Goal: Feedback & Contribution: Contribute content

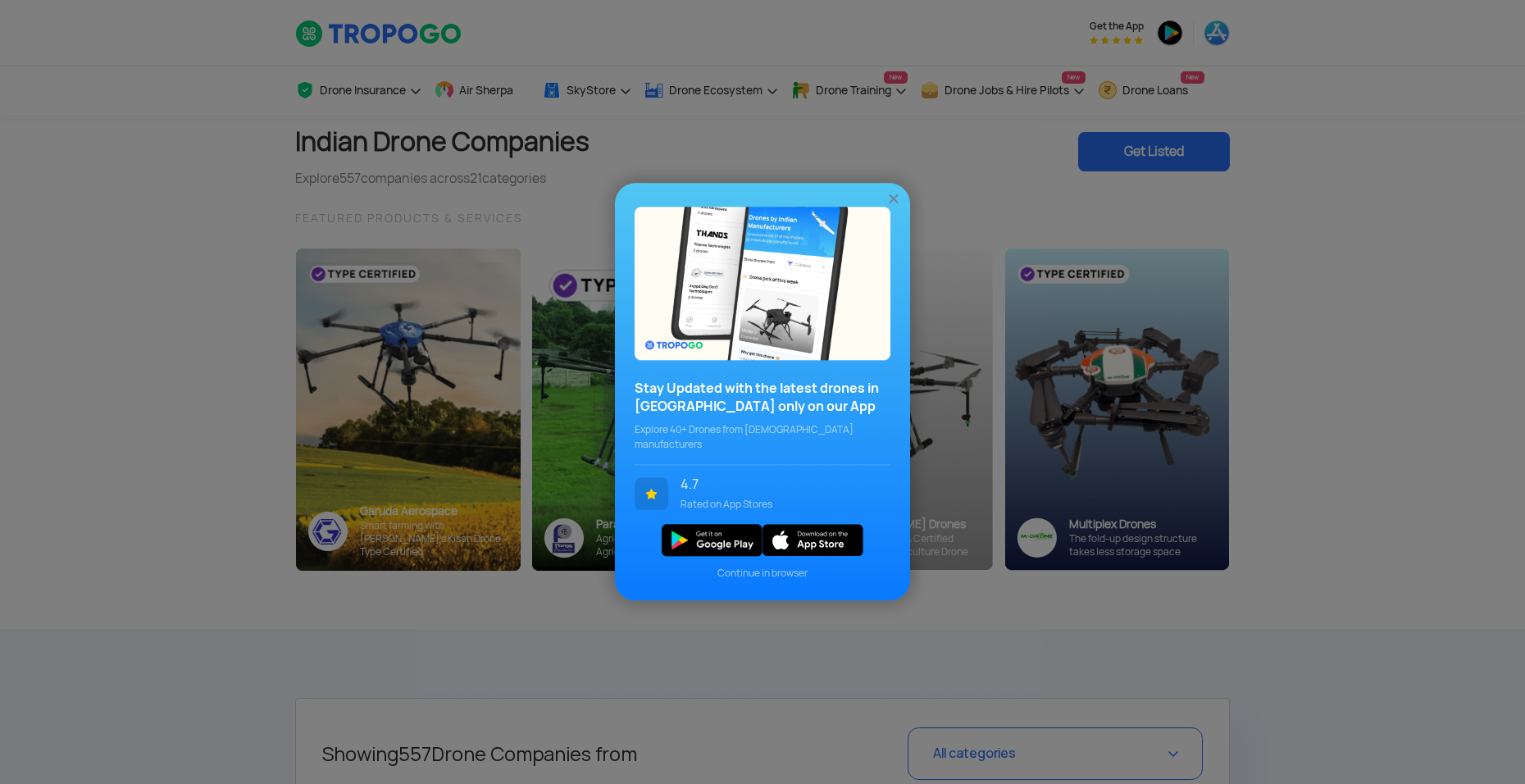
click at [894, 205] on img at bounding box center [894, 199] width 16 height 16
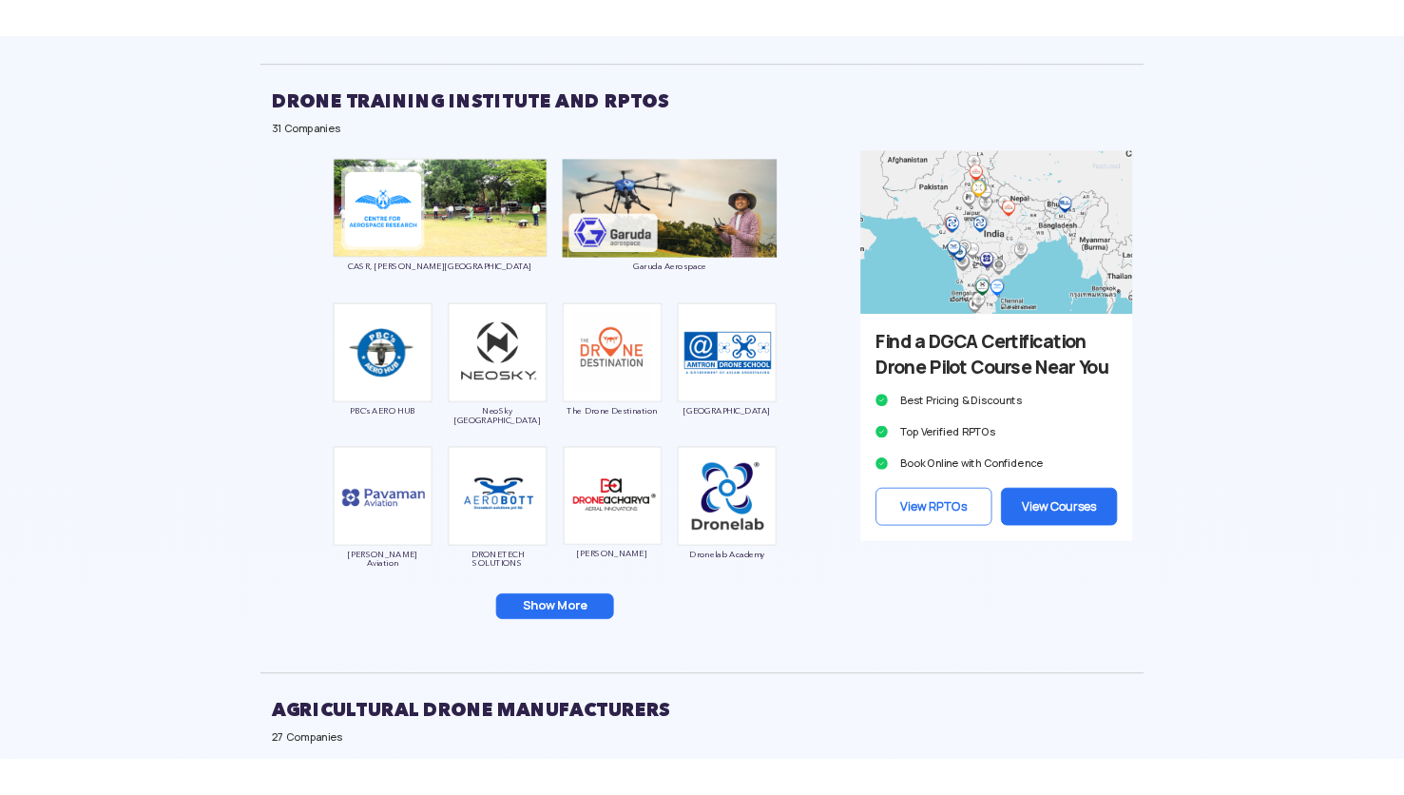
scroll to position [2377, 0]
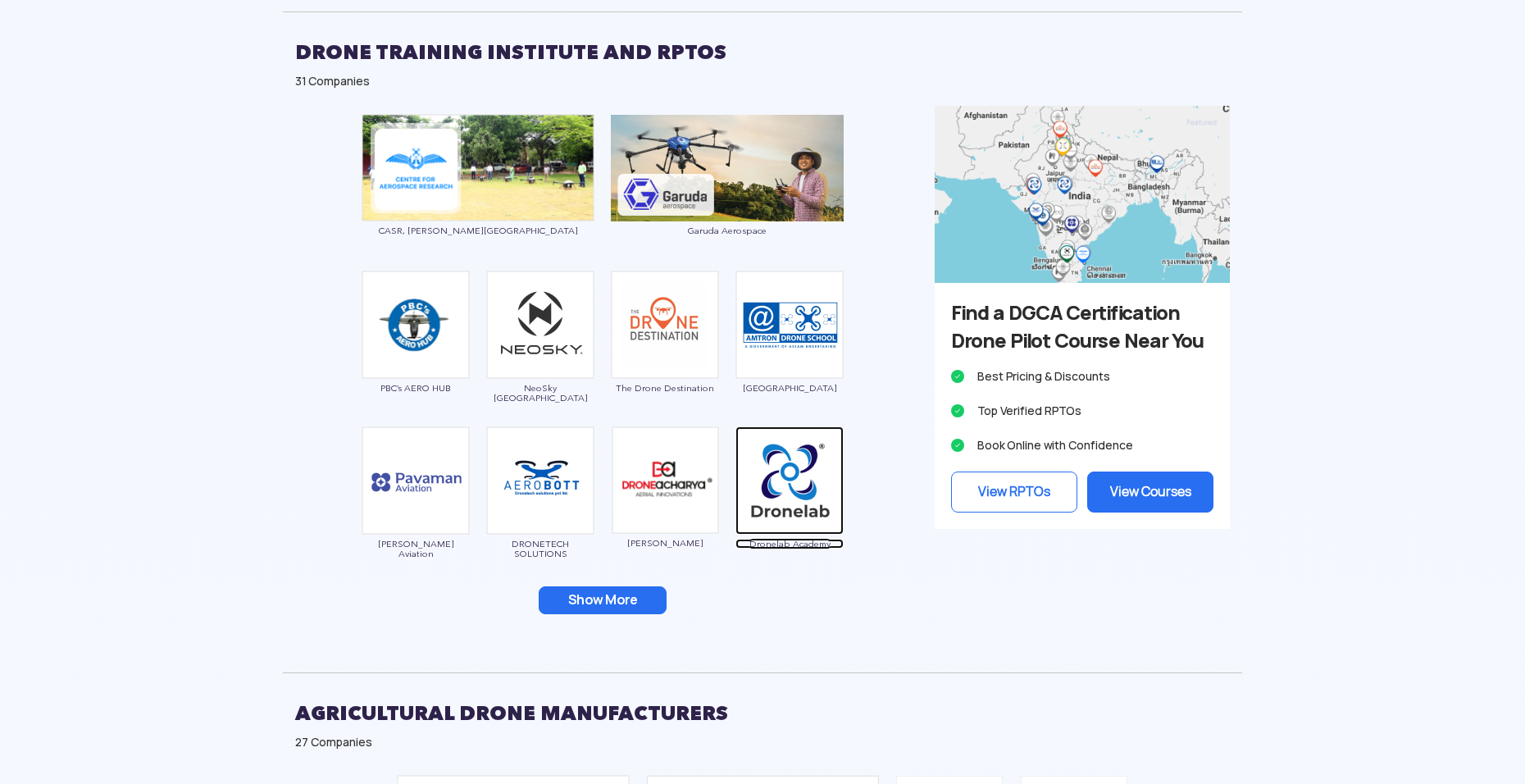
click at [775, 462] on img at bounding box center [789, 480] width 108 height 108
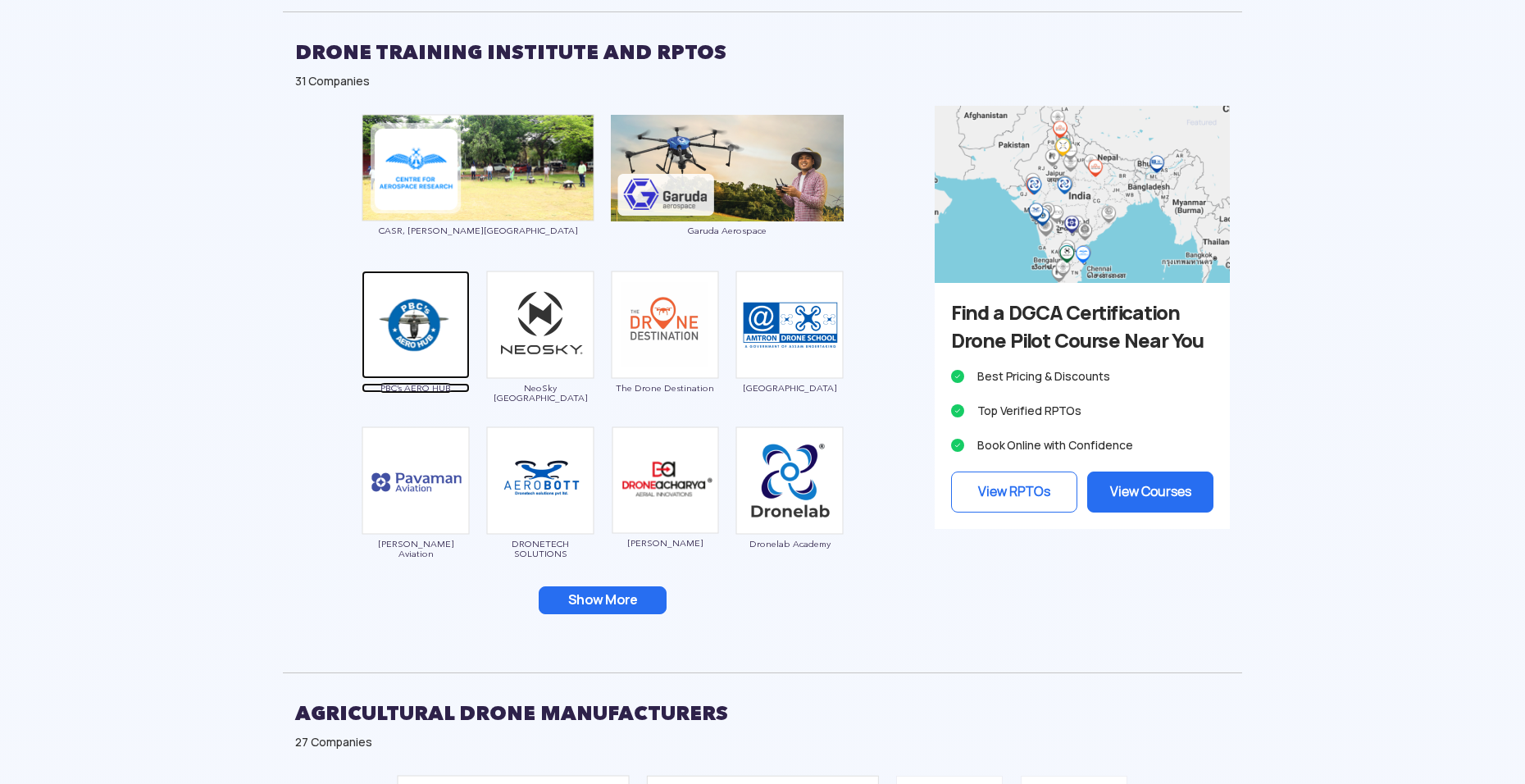
click at [442, 316] on img at bounding box center [415, 324] width 108 height 108
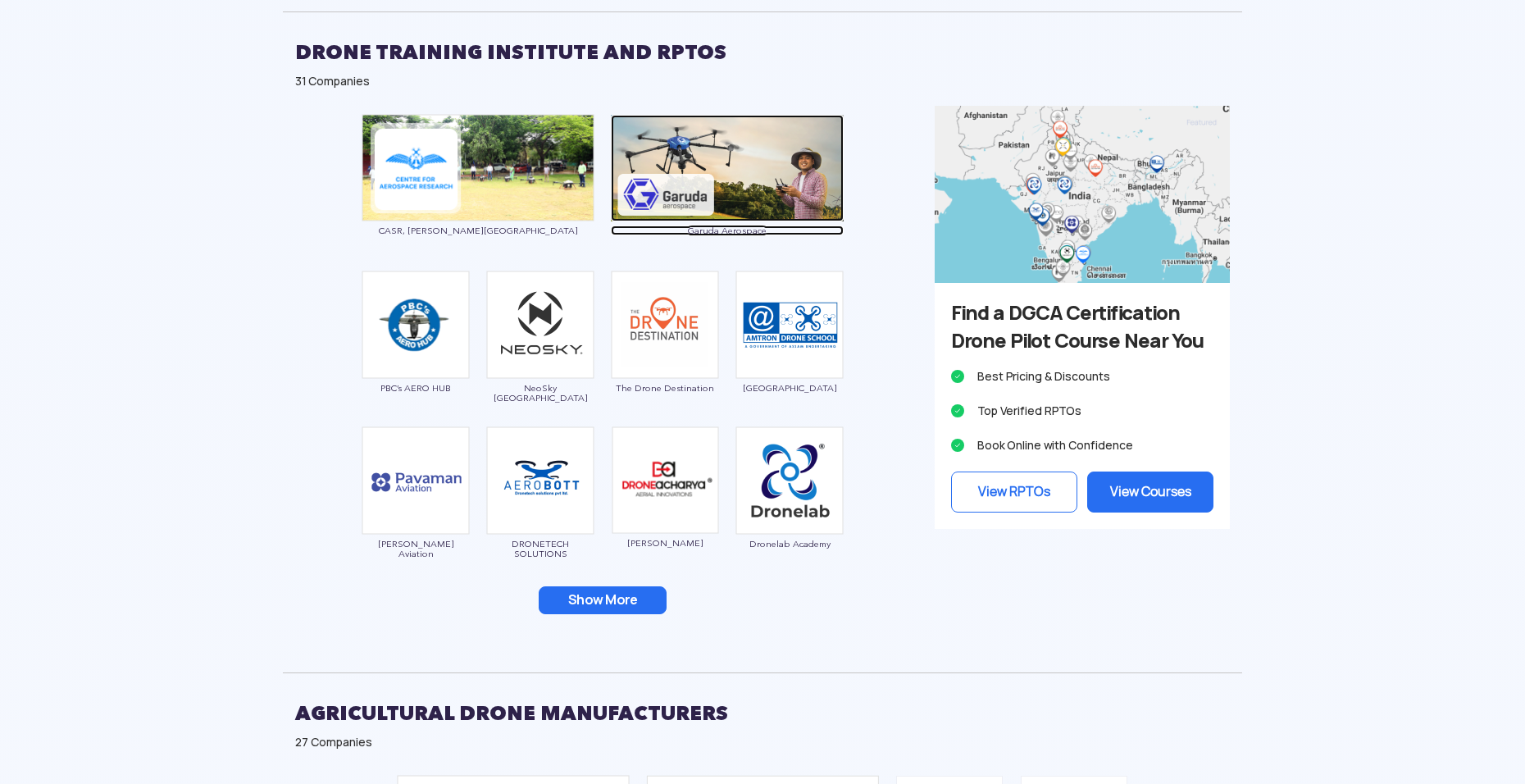
click at [704, 179] on img at bounding box center [727, 168] width 233 height 107
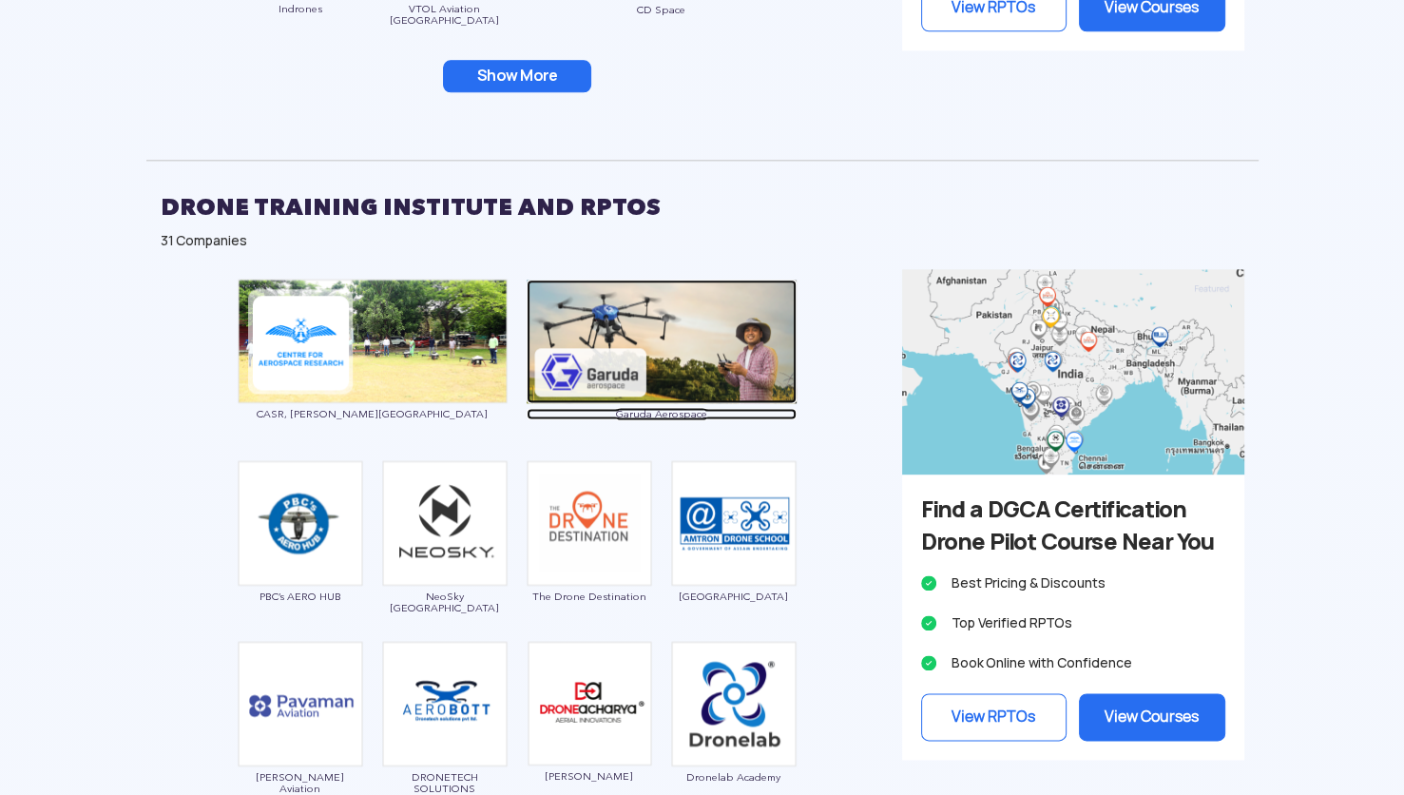
scroll to position [2187, 0]
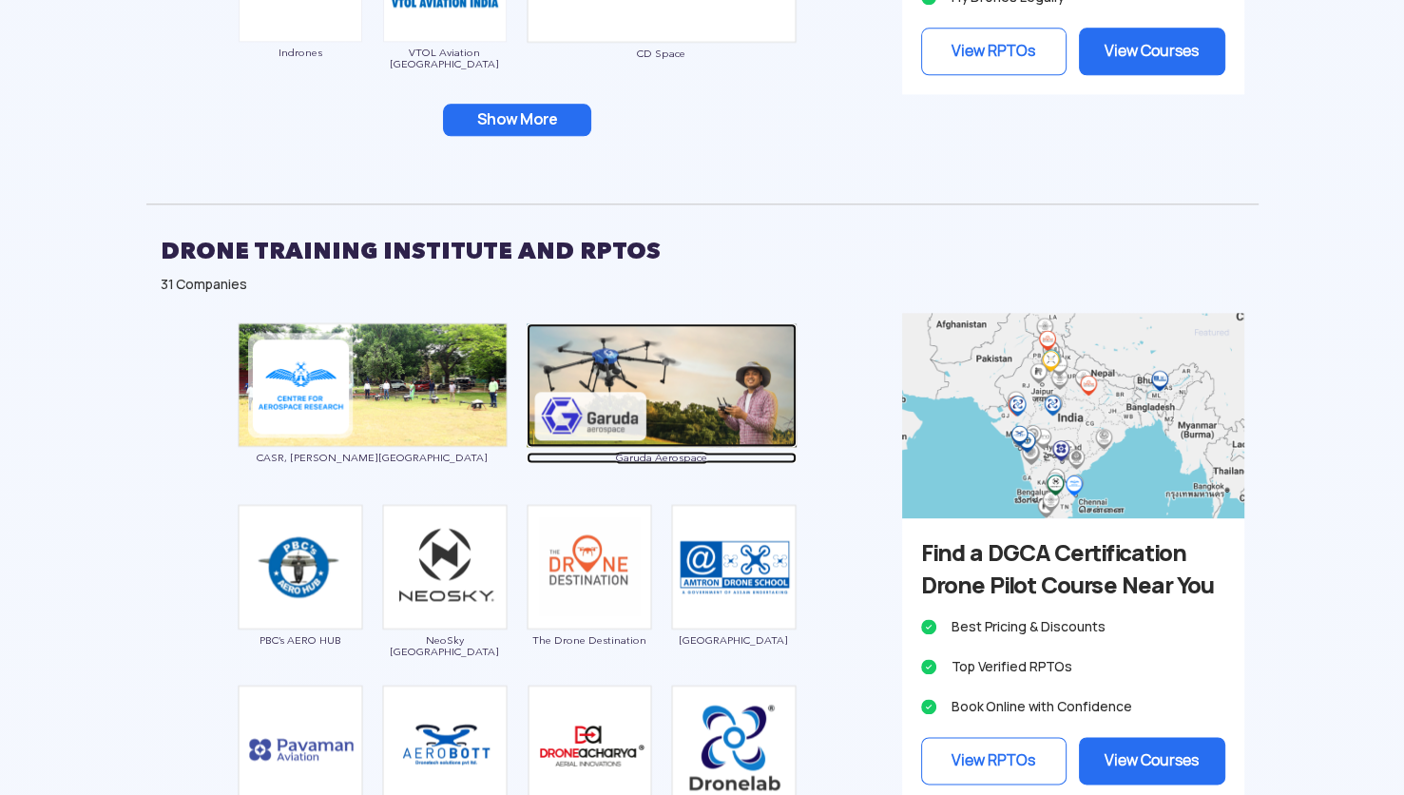
click at [654, 411] on img at bounding box center [662, 385] width 270 height 124
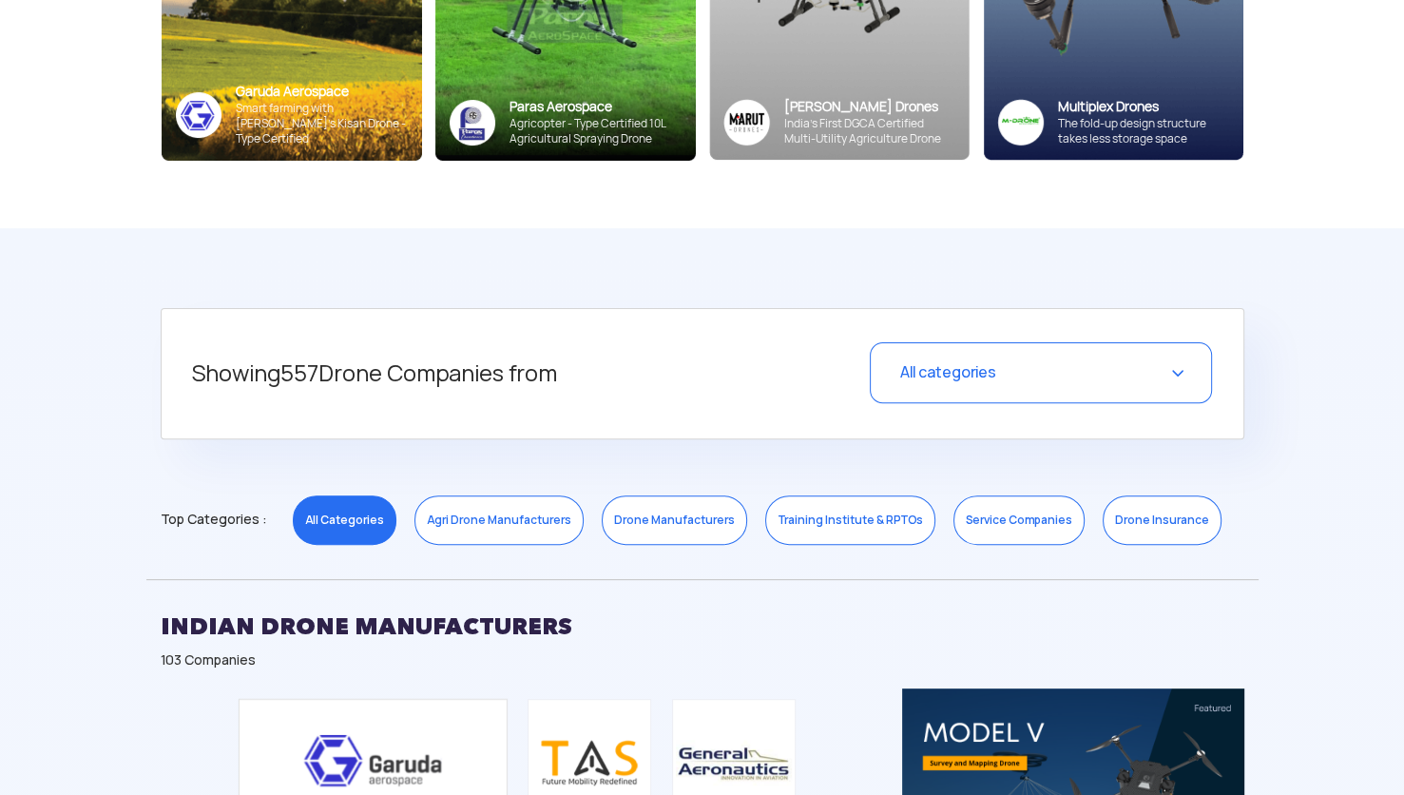
scroll to position [761, 0]
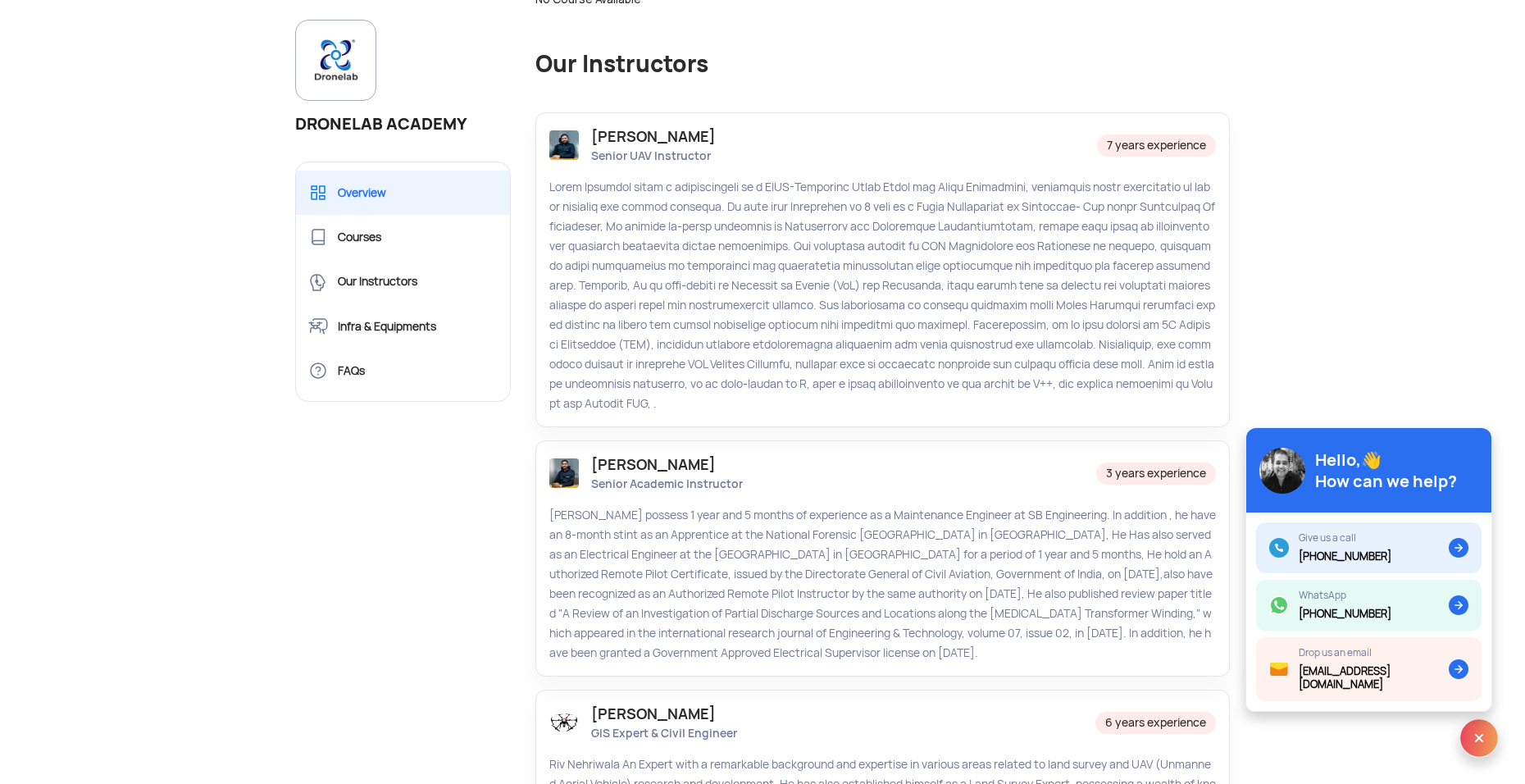
scroll to position [656, 0]
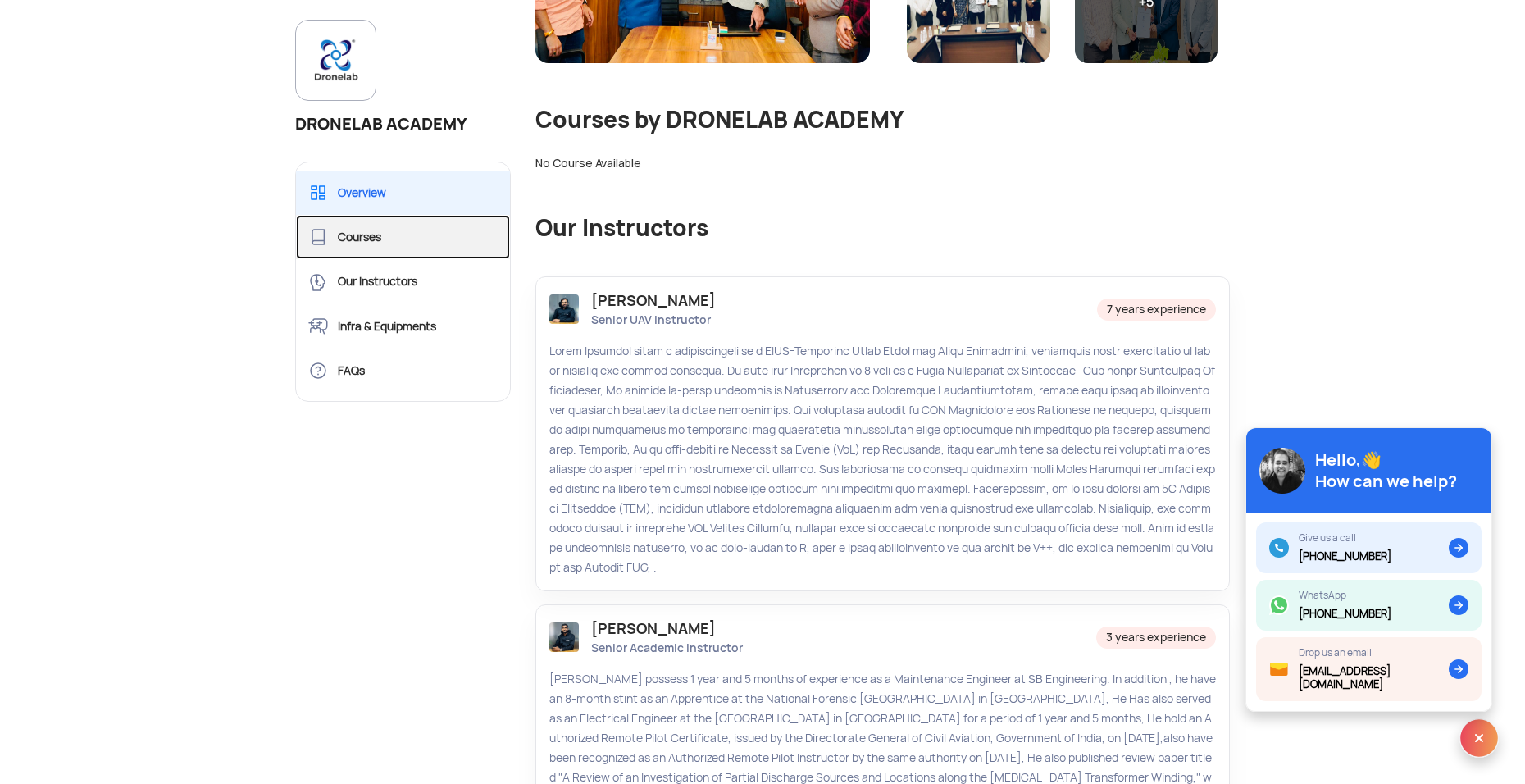
click at [421, 248] on link "Courses" at bounding box center [403, 236] width 214 height 44
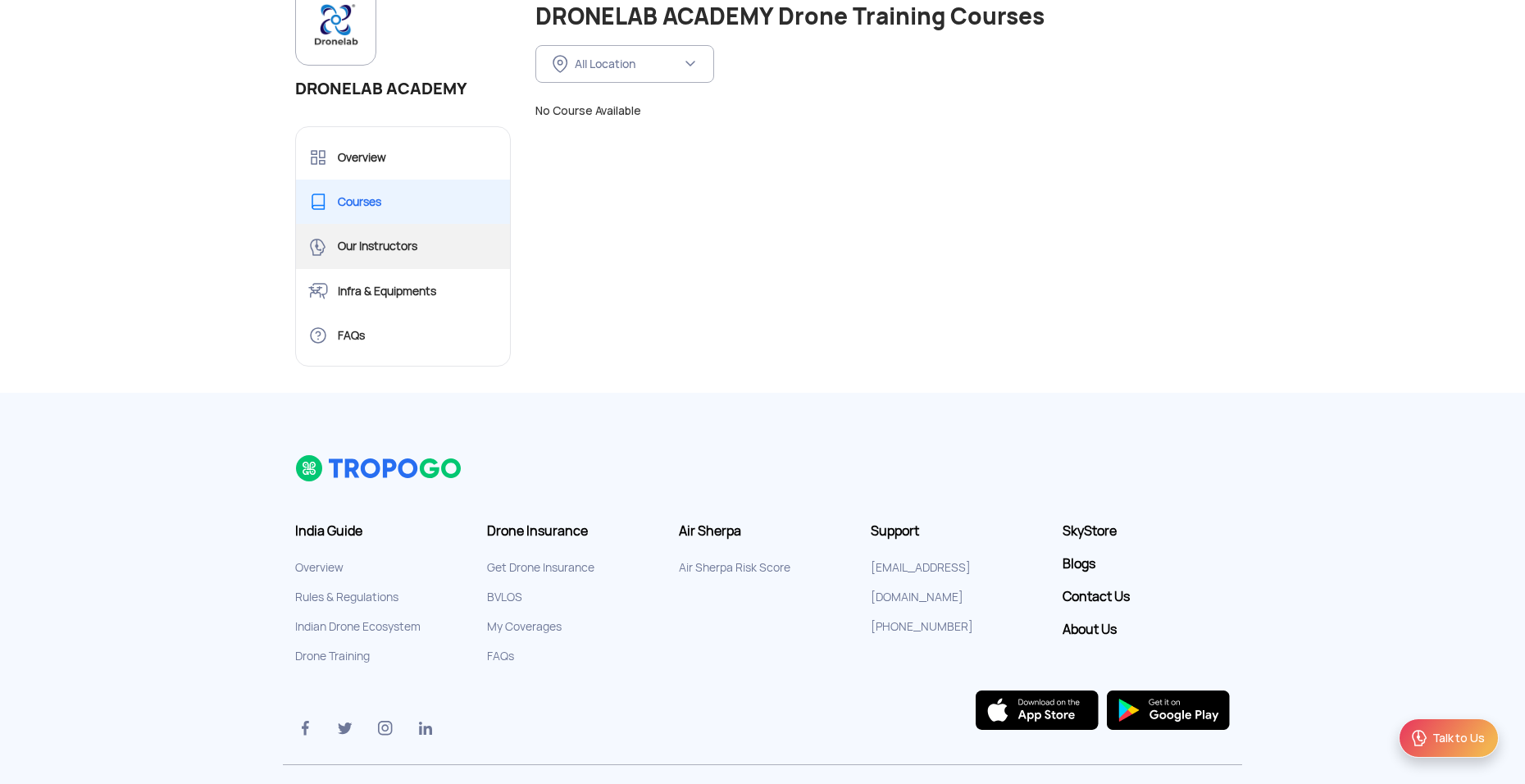
scroll to position [164, 0]
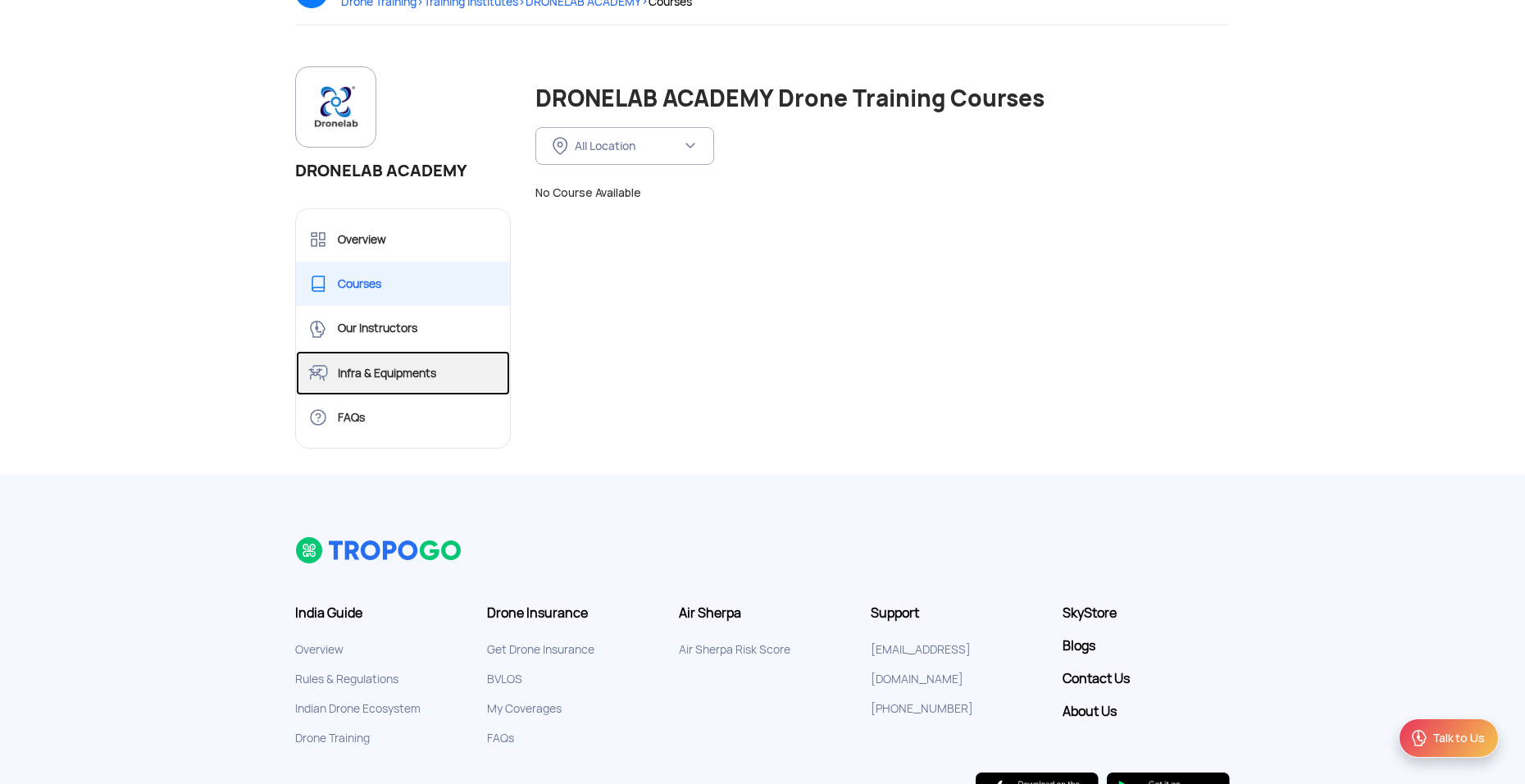
click at [369, 371] on link "Infra & Equipments" at bounding box center [403, 373] width 214 height 44
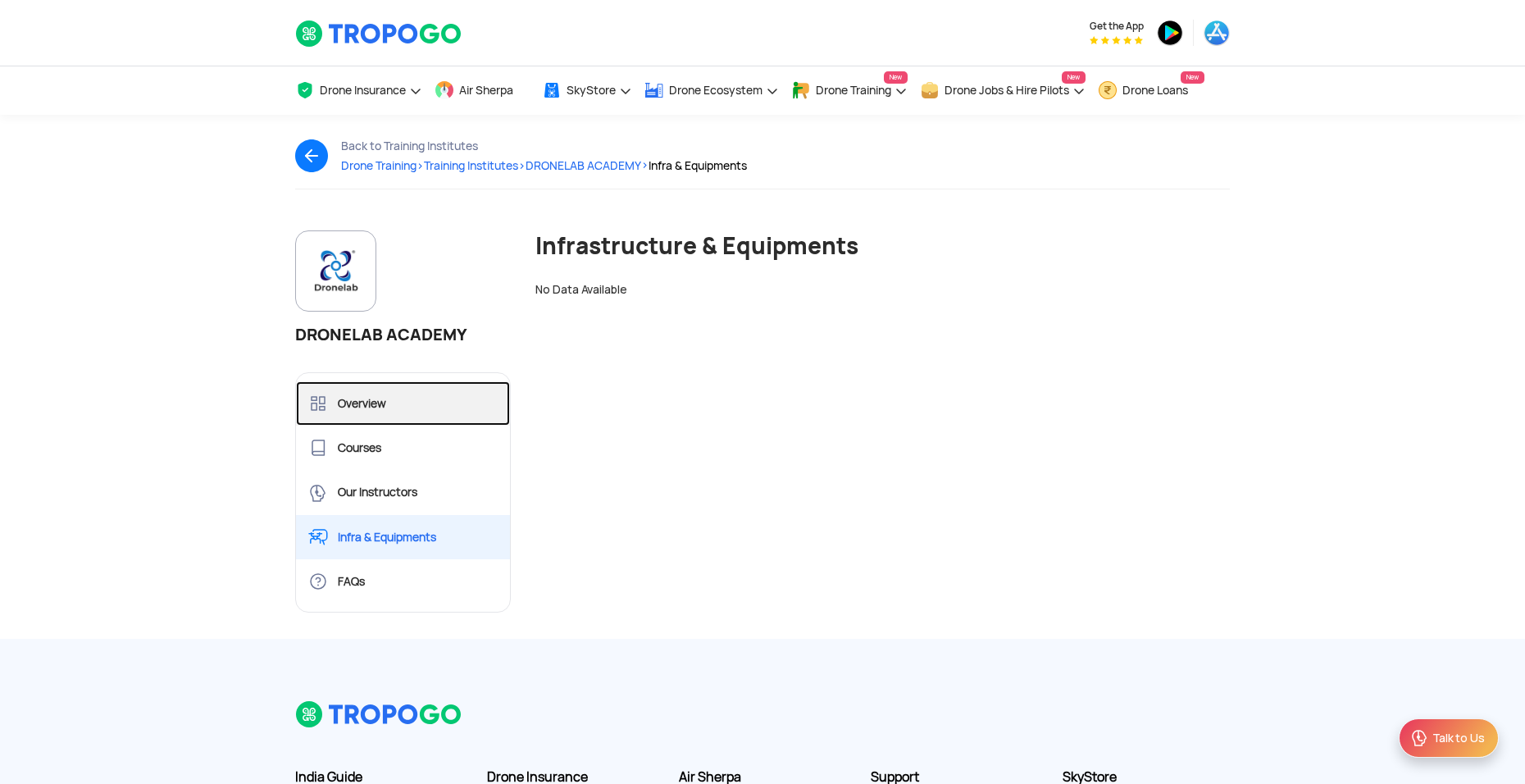
click at [376, 403] on link "Overview" at bounding box center [403, 403] width 214 height 44
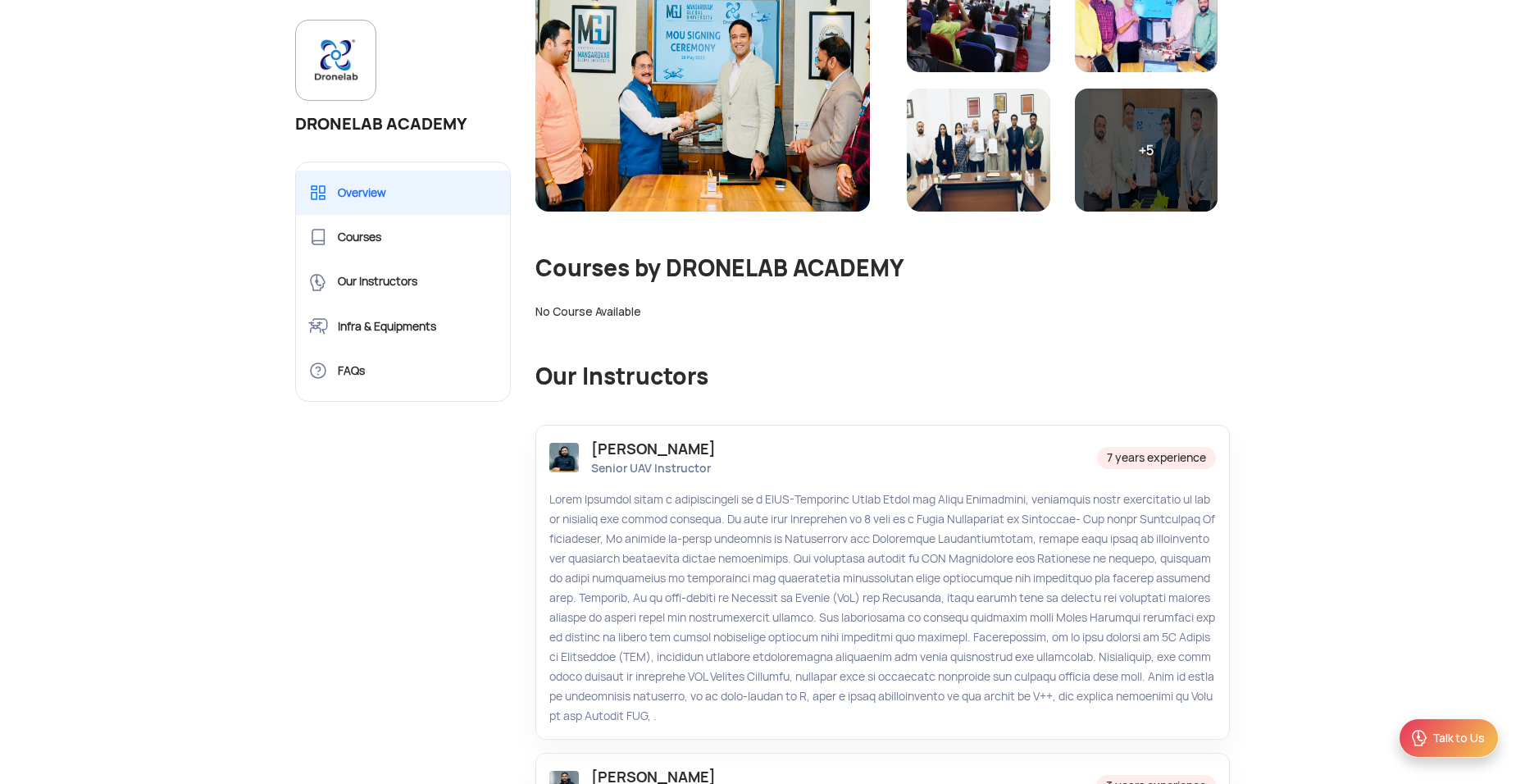
scroll to position [738, 0]
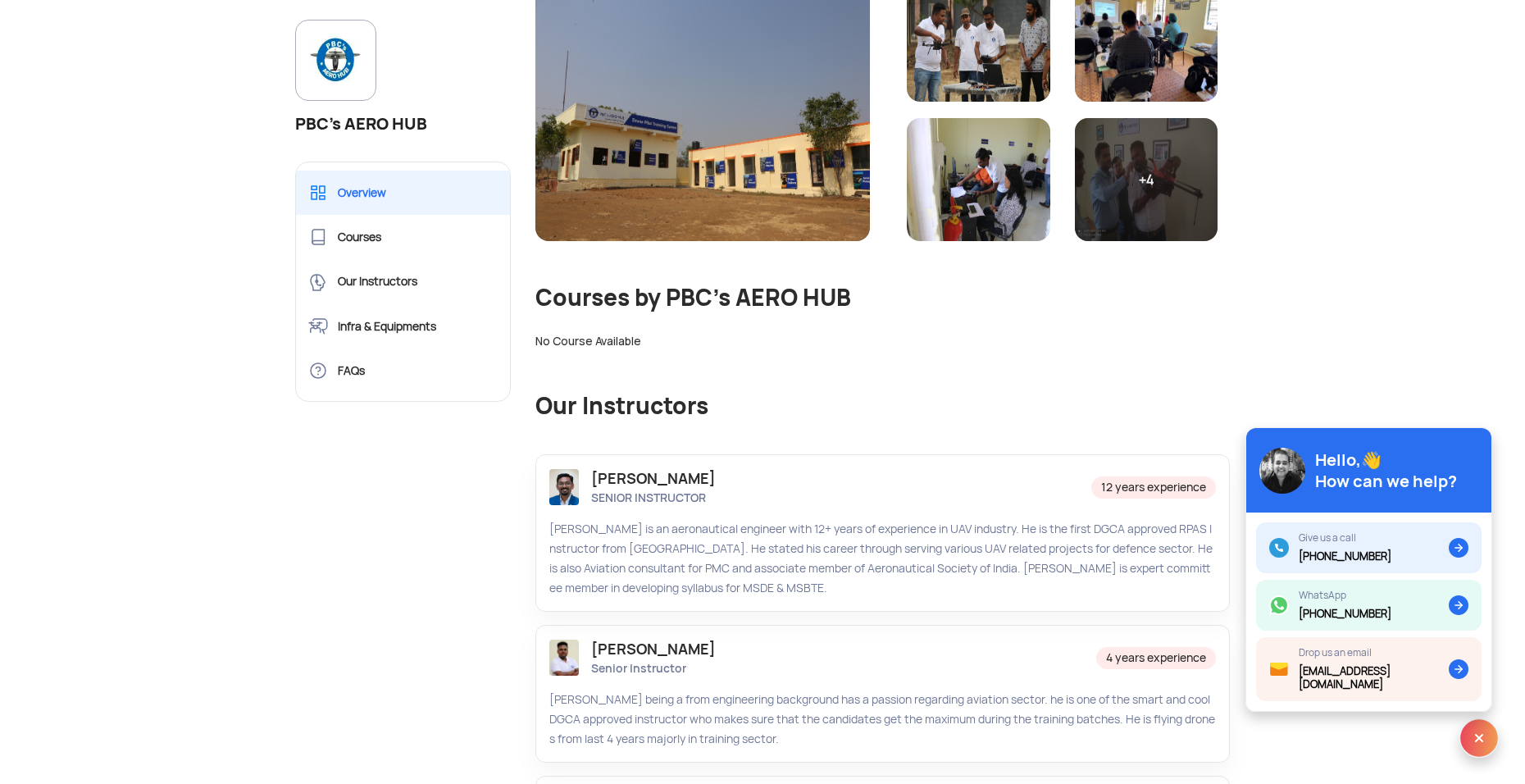
scroll to position [492, 0]
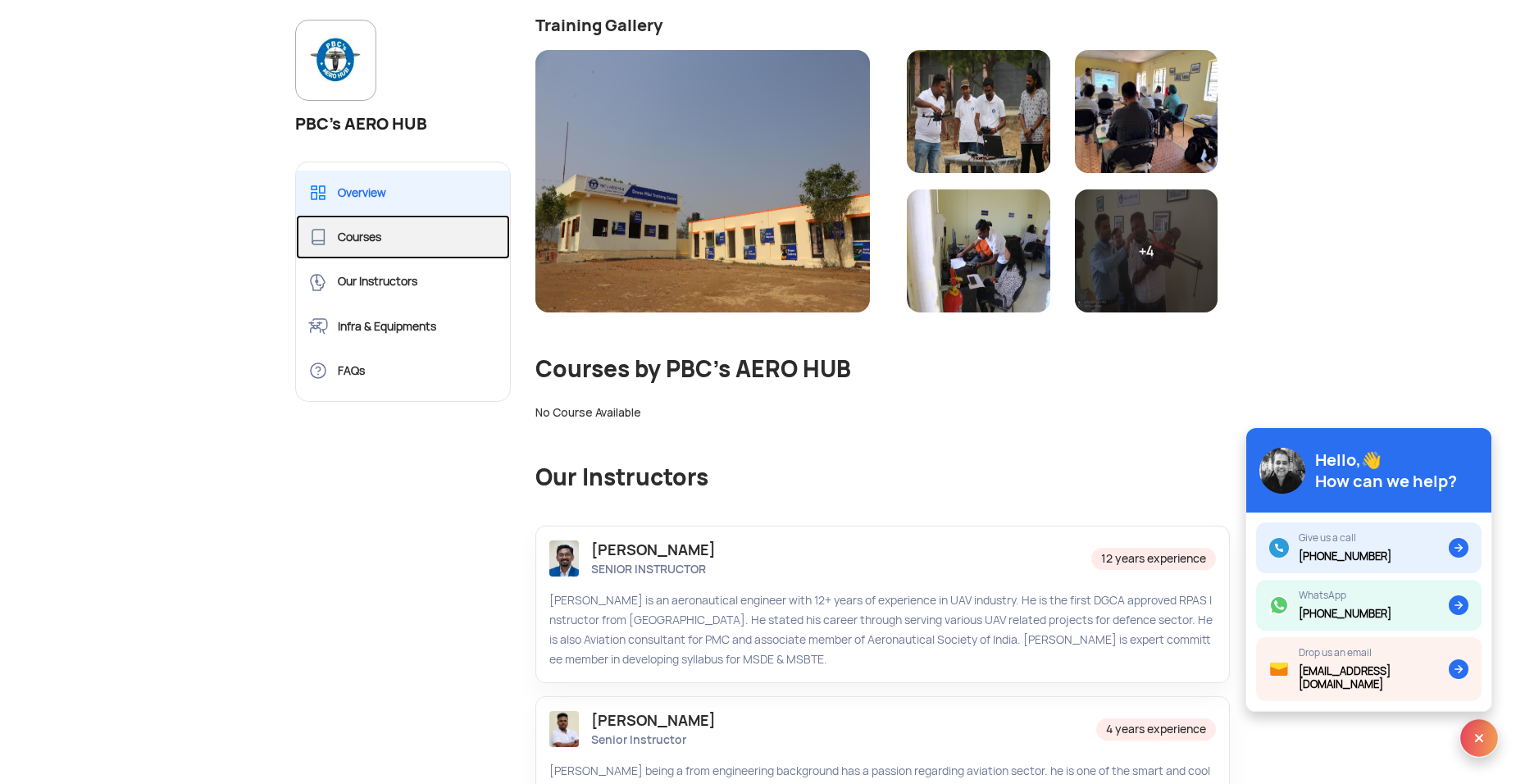
click at [385, 256] on link "Courses" at bounding box center [403, 236] width 214 height 44
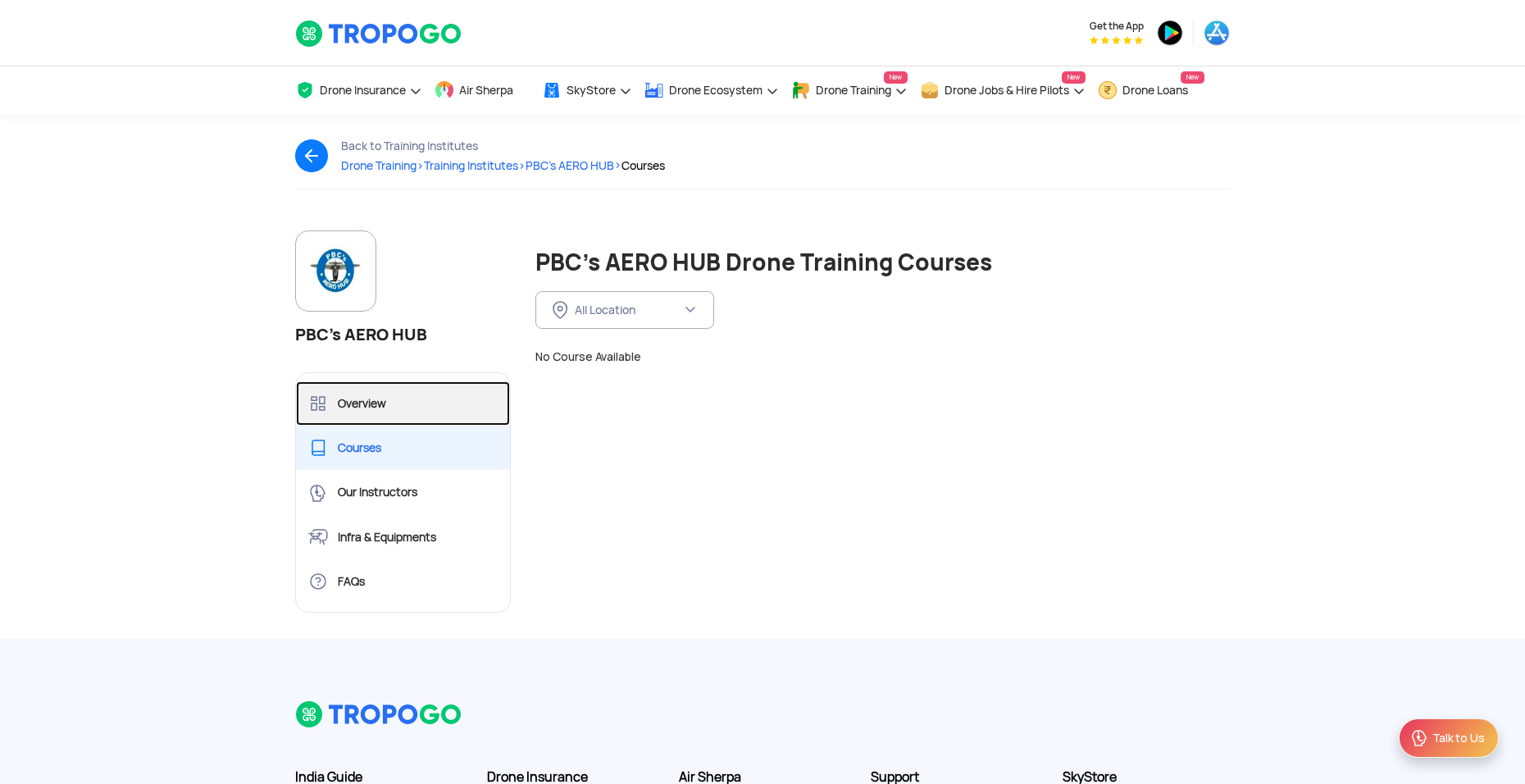
click at [422, 405] on link "Overview" at bounding box center [403, 403] width 214 height 44
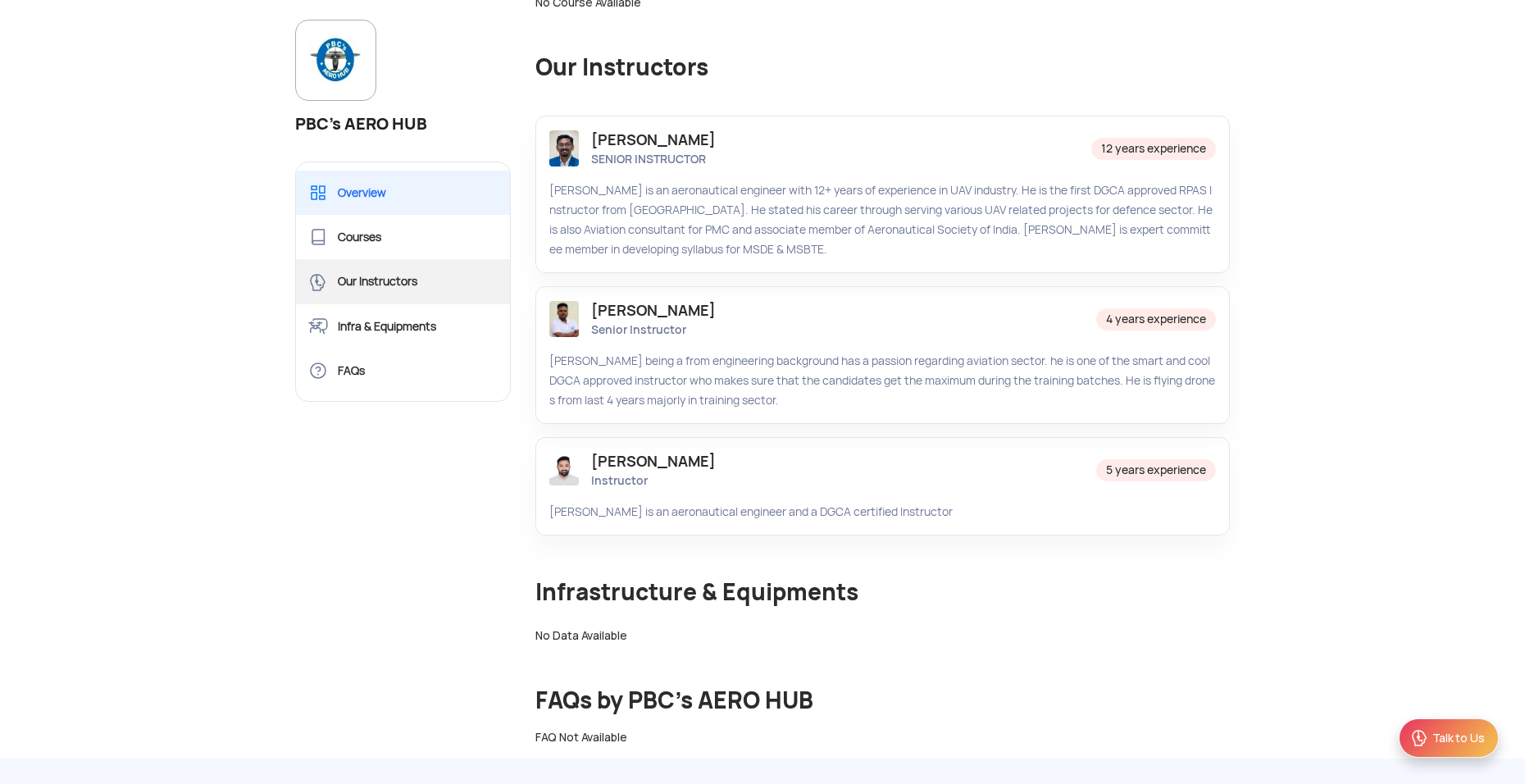
scroll to position [492, 0]
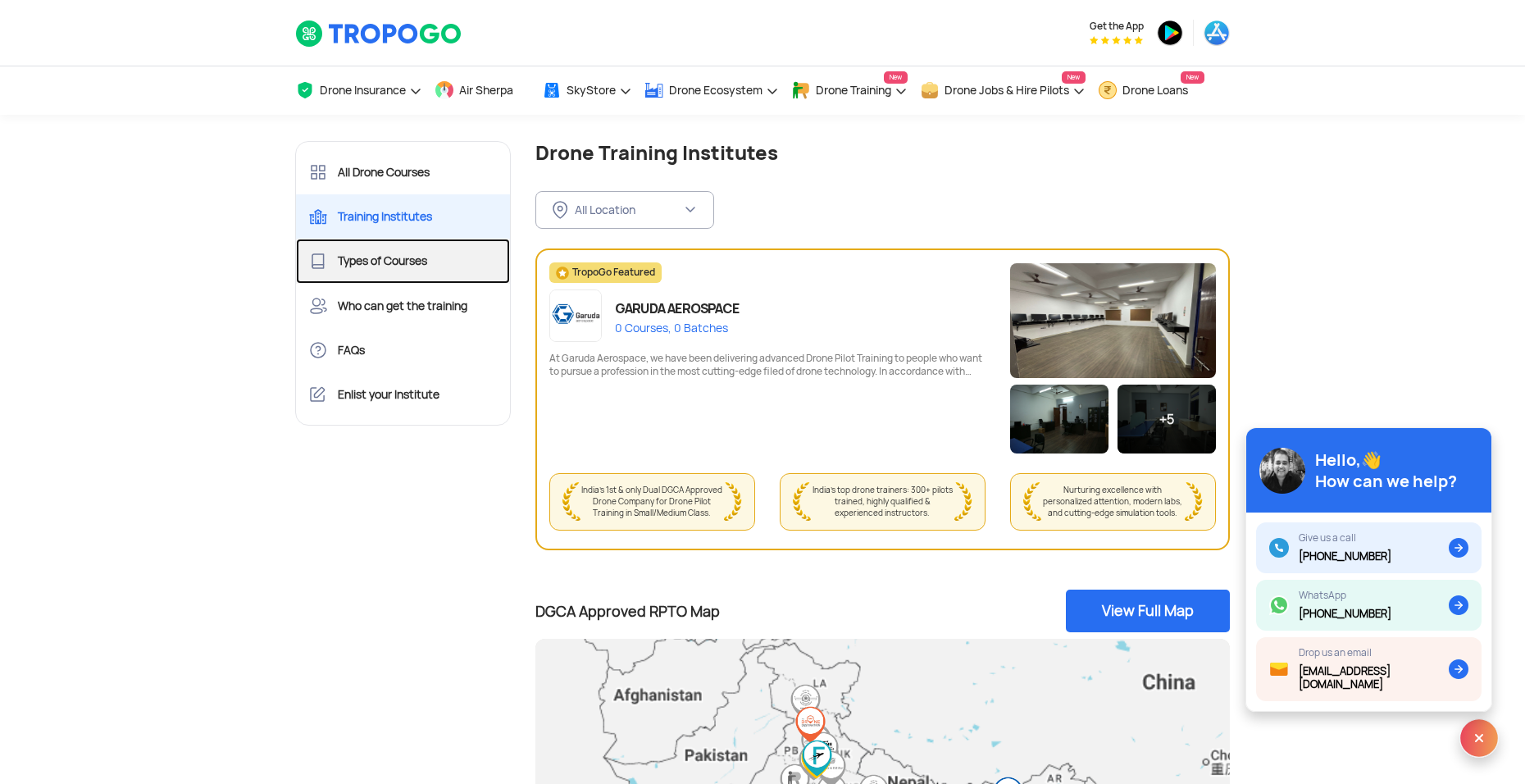
click at [447, 260] on link "Types of Courses" at bounding box center [403, 260] width 214 height 44
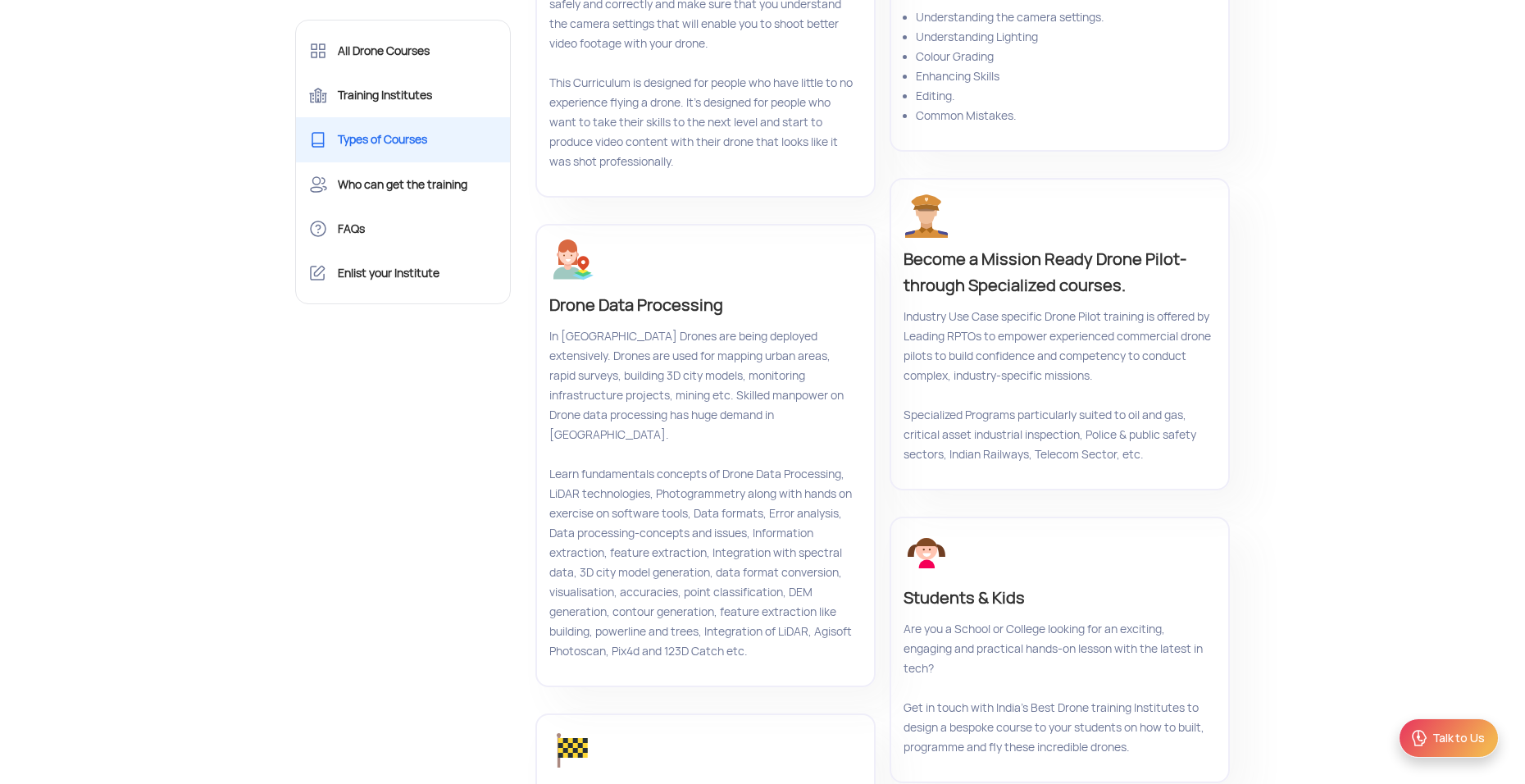
scroll to position [902, 0]
click at [714, 461] on p "In India Drones are being deployed extensively. Drones are used for mapping urb…" at bounding box center [703, 492] width 308 height 335
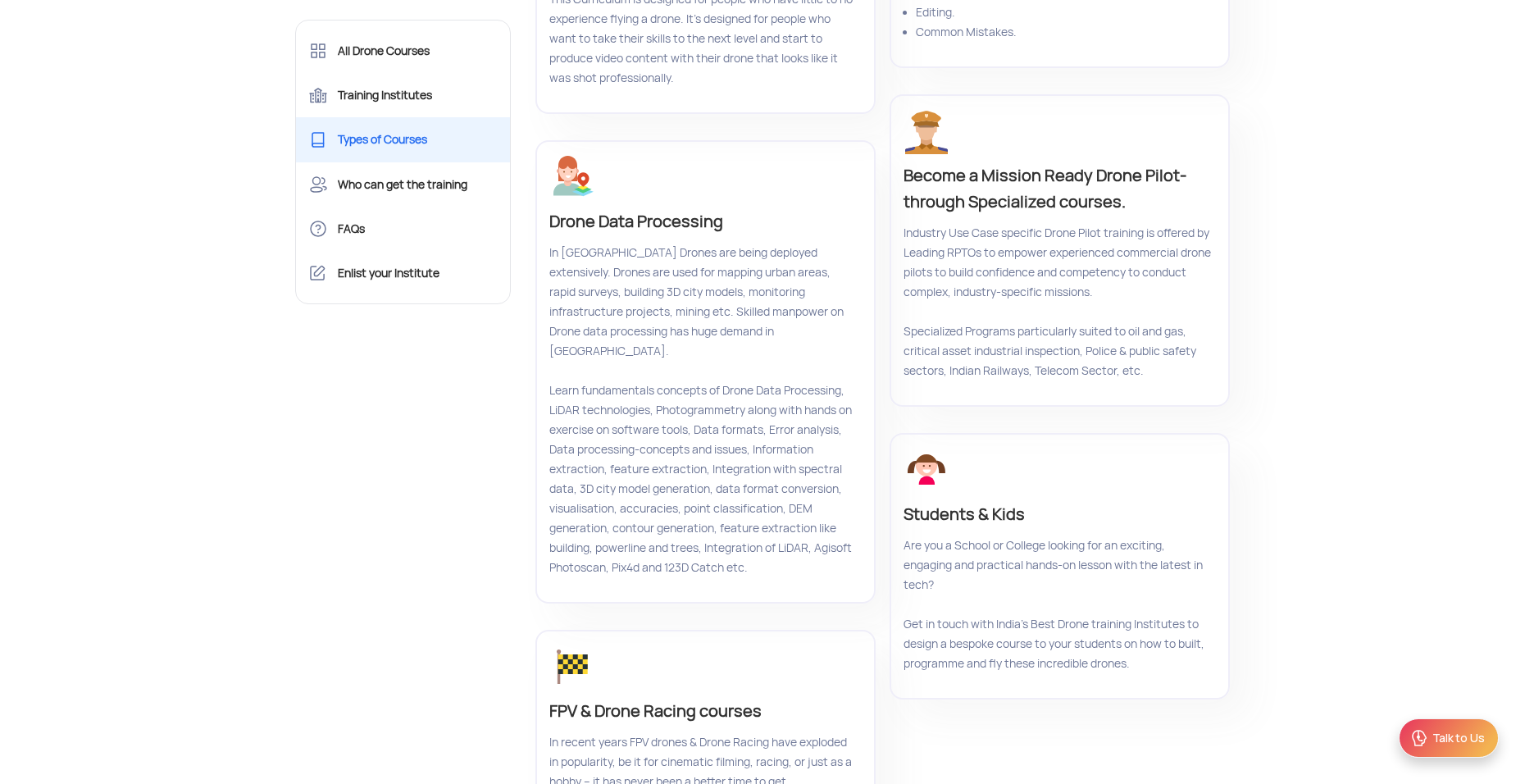
scroll to position [984, 0]
click at [1458, 749] on div "Talk to Us" at bounding box center [1449, 738] width 100 height 40
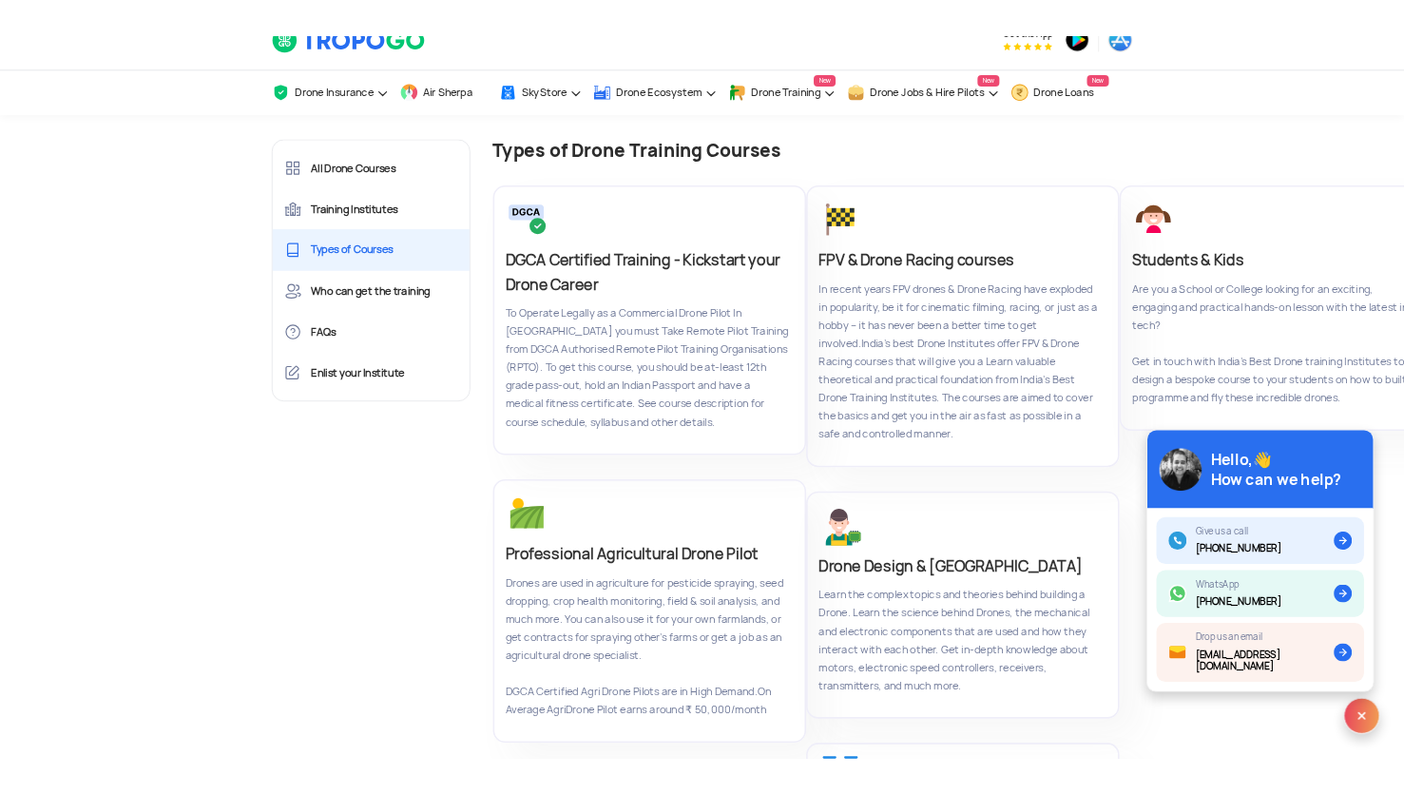
scroll to position [0, 0]
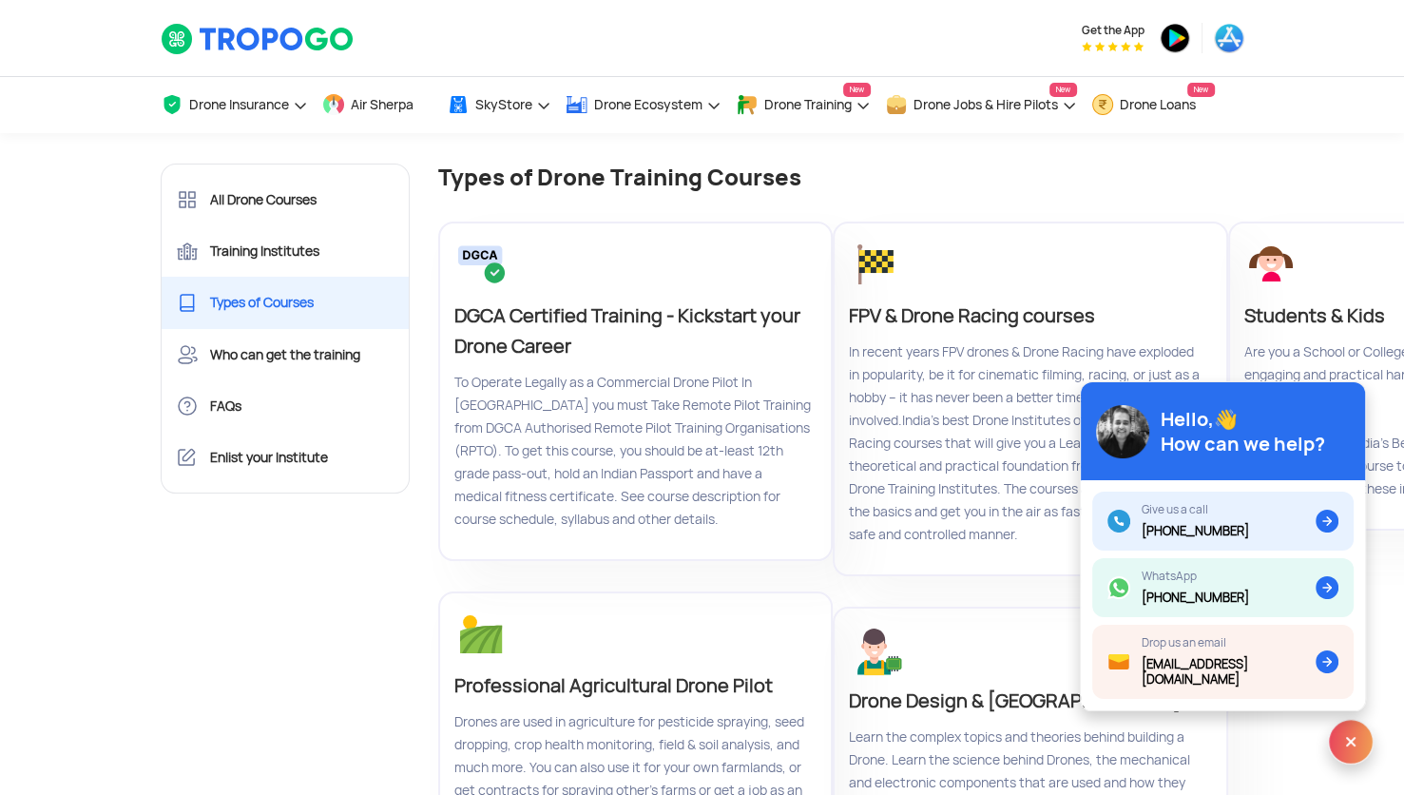
click at [1351, 749] on img at bounding box center [1351, 742] width 46 height 46
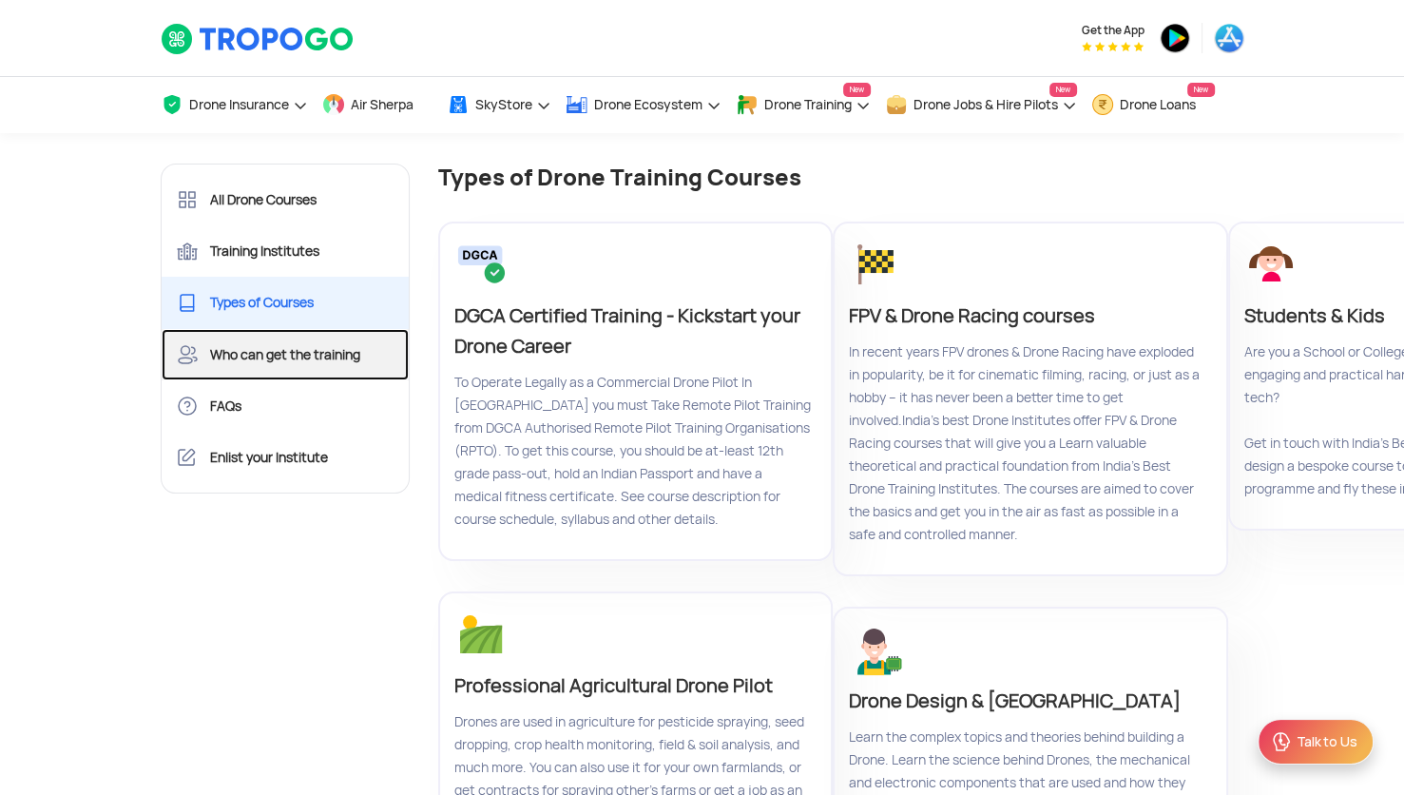
click at [316, 360] on link "Who can get the training" at bounding box center [286, 354] width 248 height 51
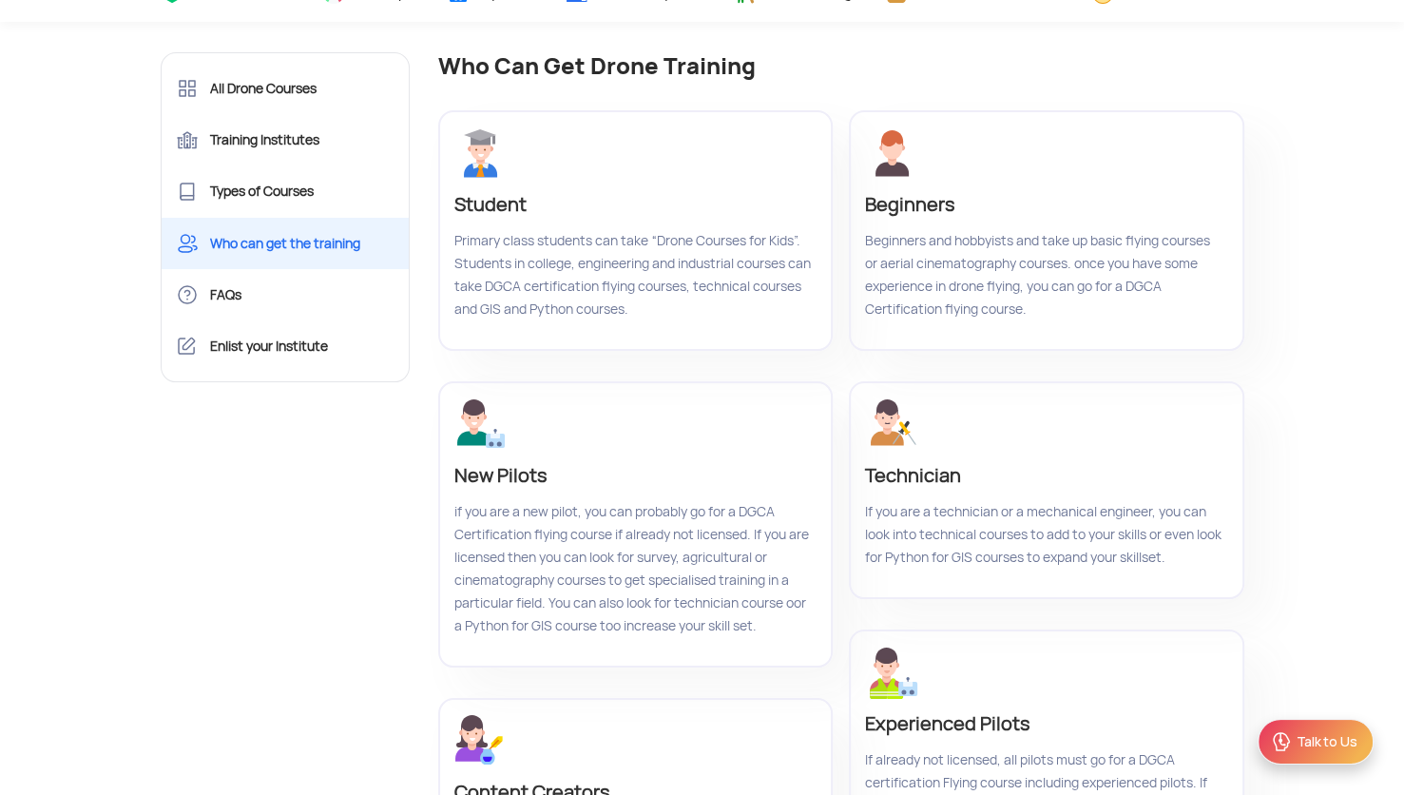
scroll to position [95, 0]
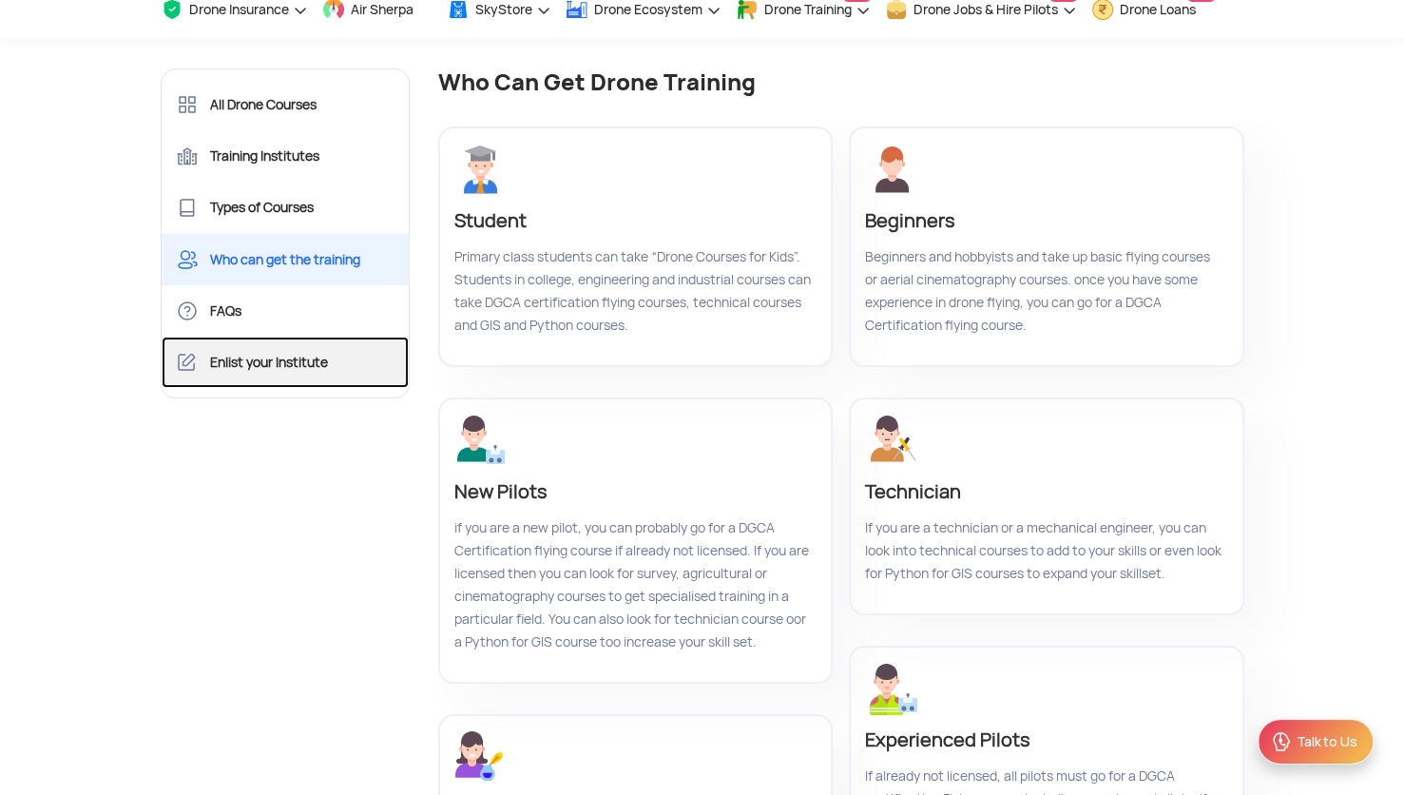
click at [230, 370] on link "Enlist your Institute" at bounding box center [286, 362] width 248 height 51
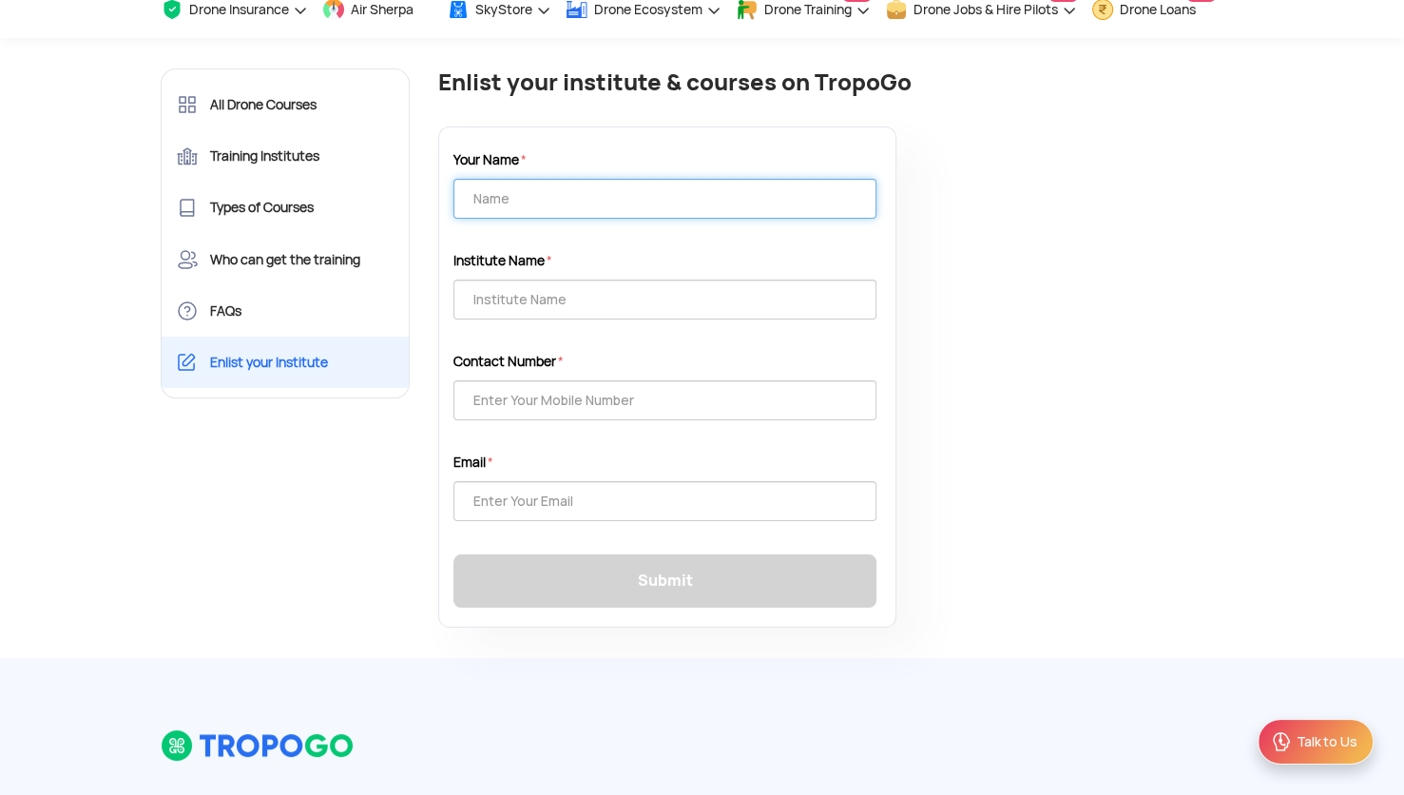
click at [488, 200] on input "text" at bounding box center [664, 199] width 423 height 40
type input "jagannath Nandi"
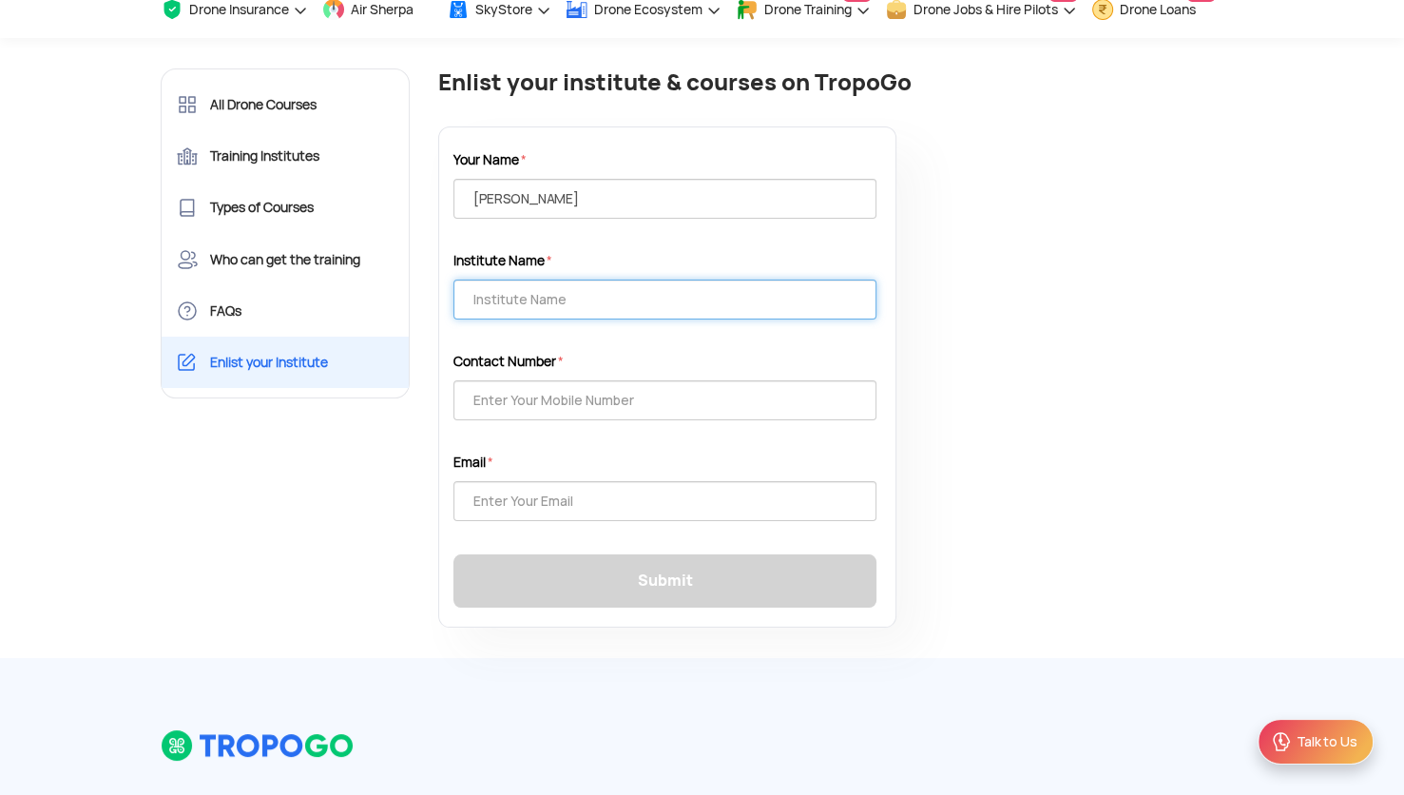
click at [504, 308] on input "text" at bounding box center [664, 300] width 423 height 40
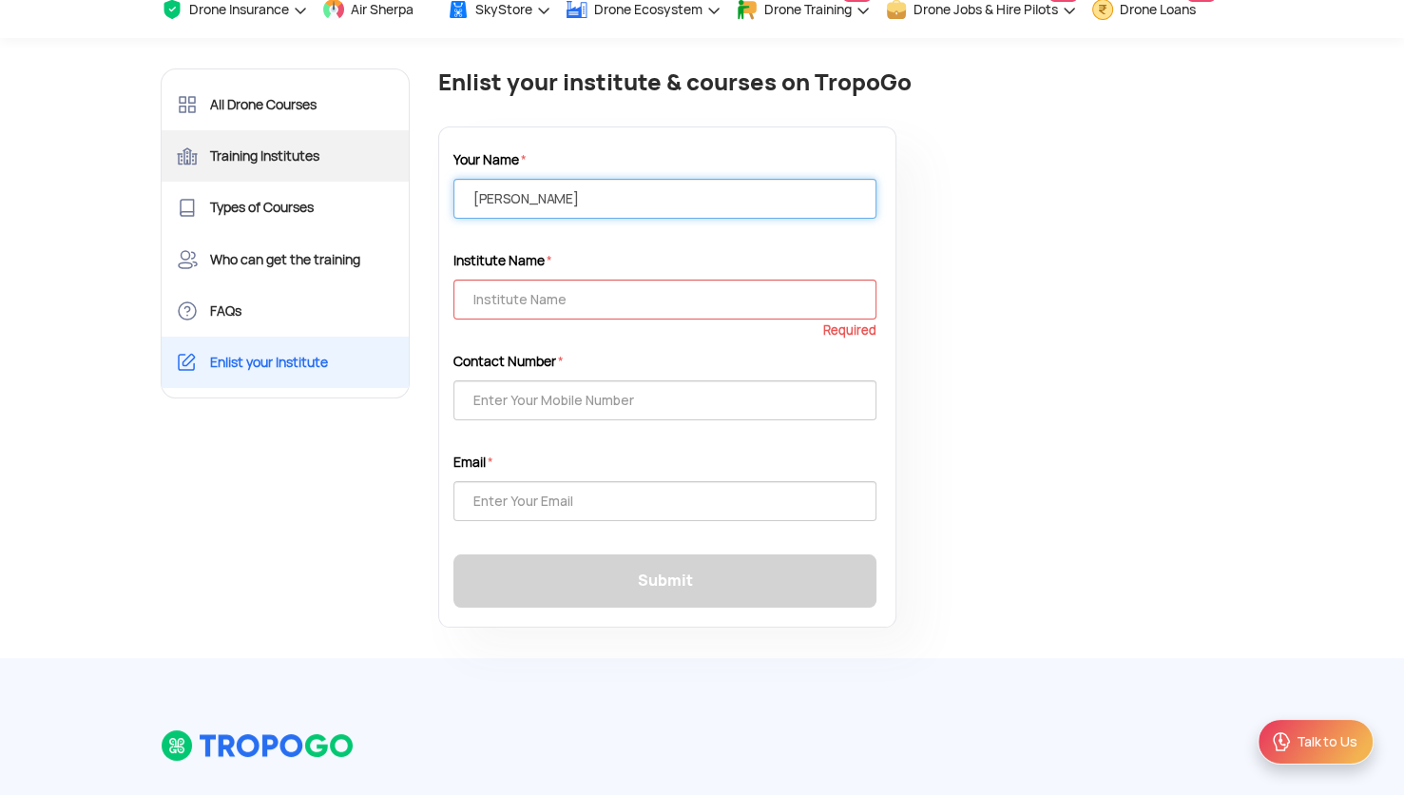
drag, startPoint x: 597, startPoint y: 195, endPoint x: 210, endPoint y: 153, distance: 389.2
click at [210, 153] on div "All Drone Courses Training Institutes Types of Courses Who can get the training…" at bounding box center [702, 355] width 1112 height 605
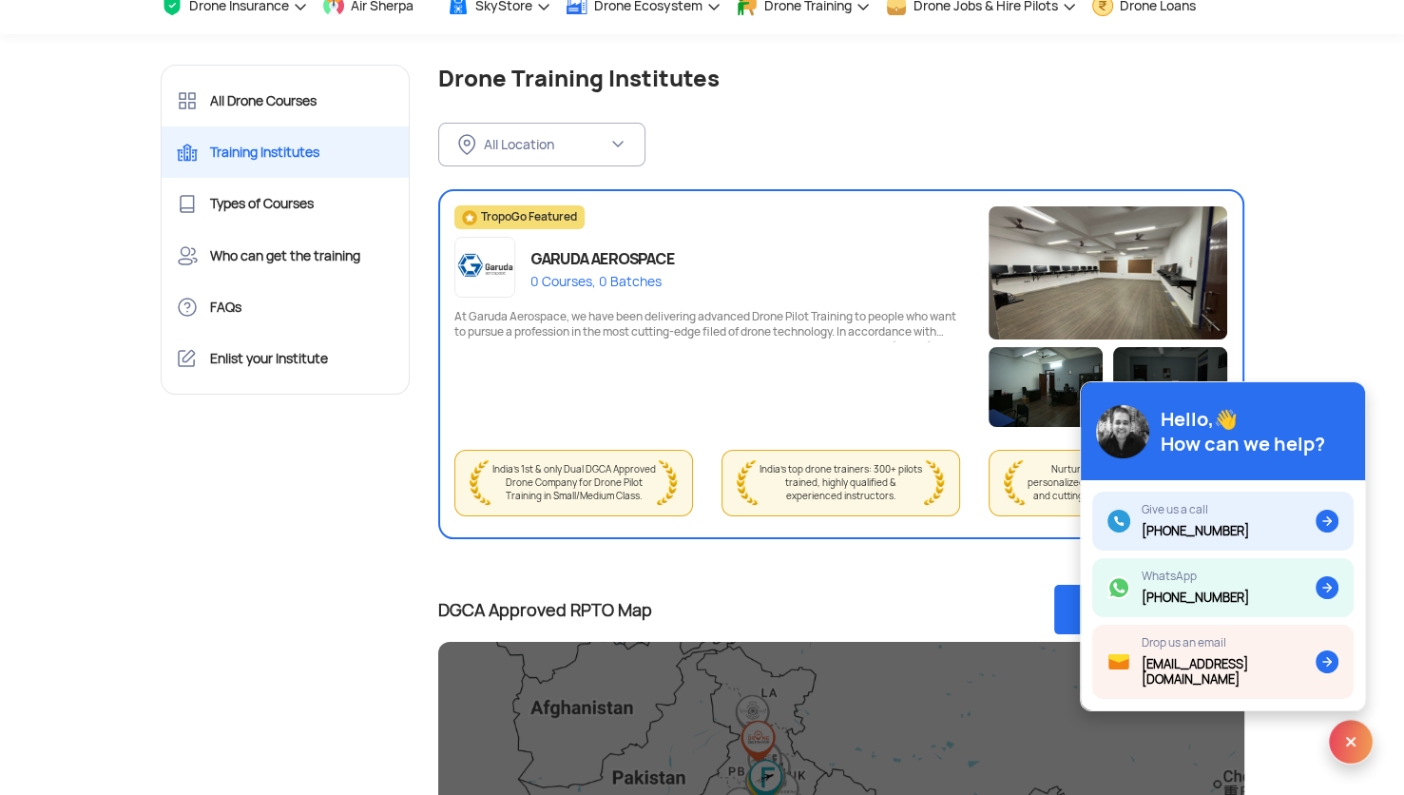
scroll to position [95, 0]
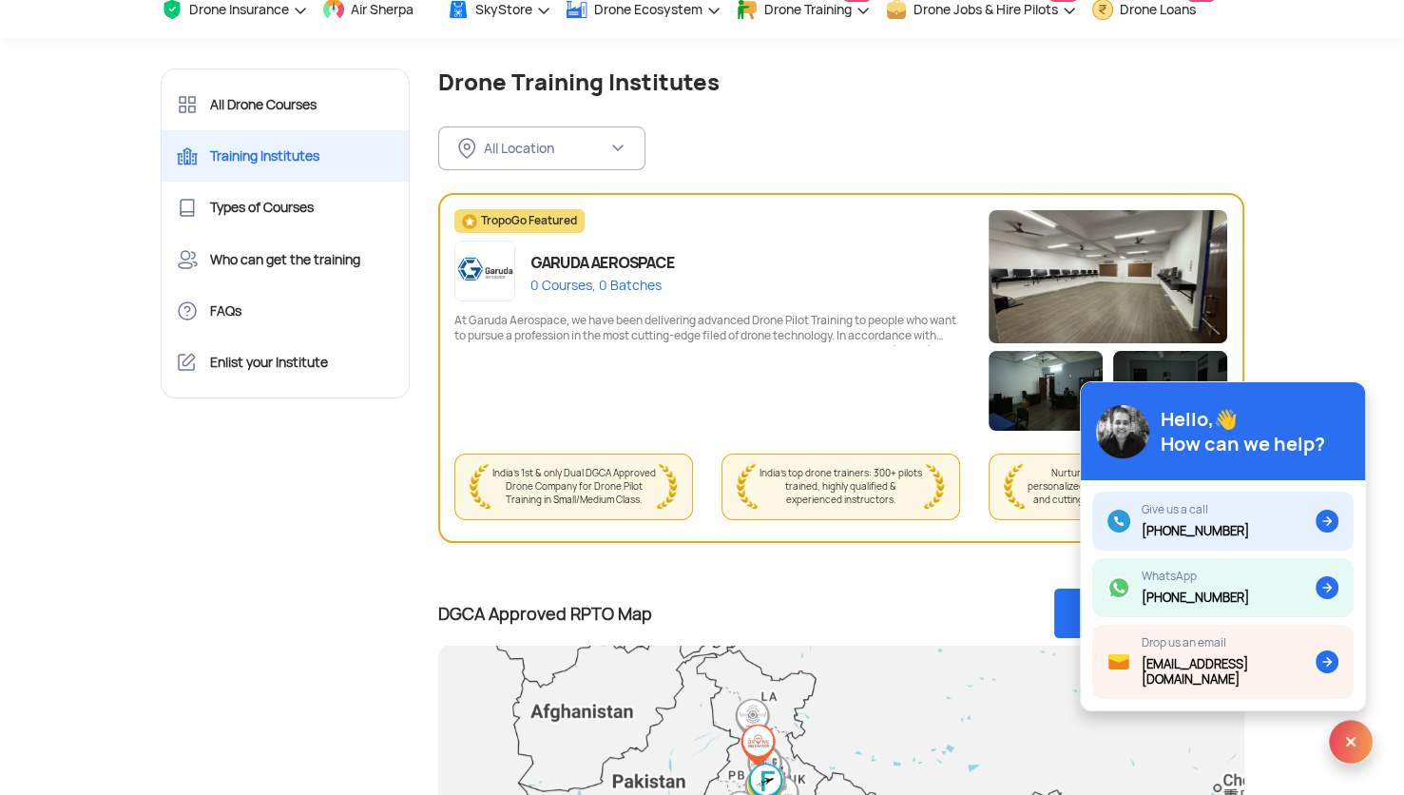
click at [1347, 745] on img at bounding box center [1351, 742] width 46 height 46
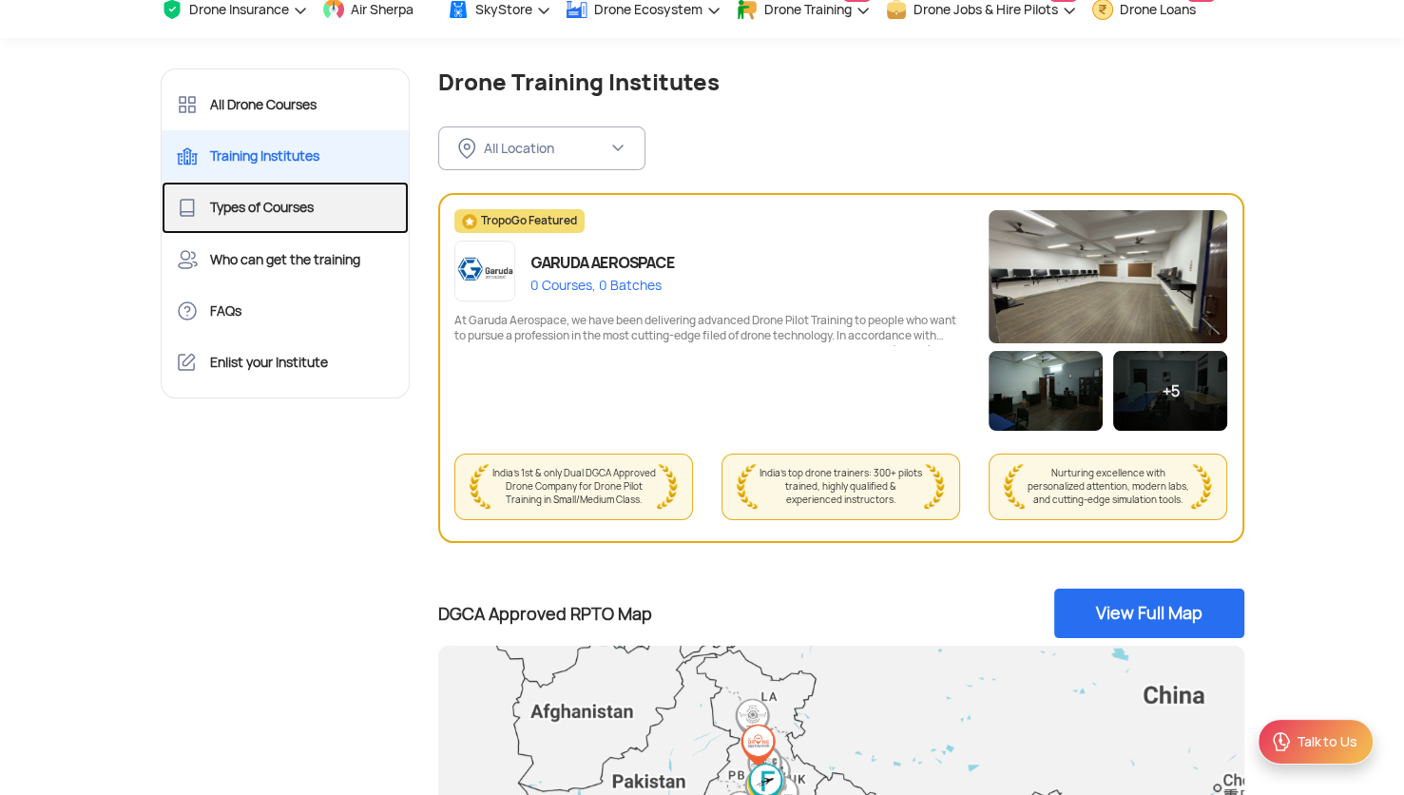
click at [312, 225] on link "Types of Courses" at bounding box center [286, 207] width 248 height 51
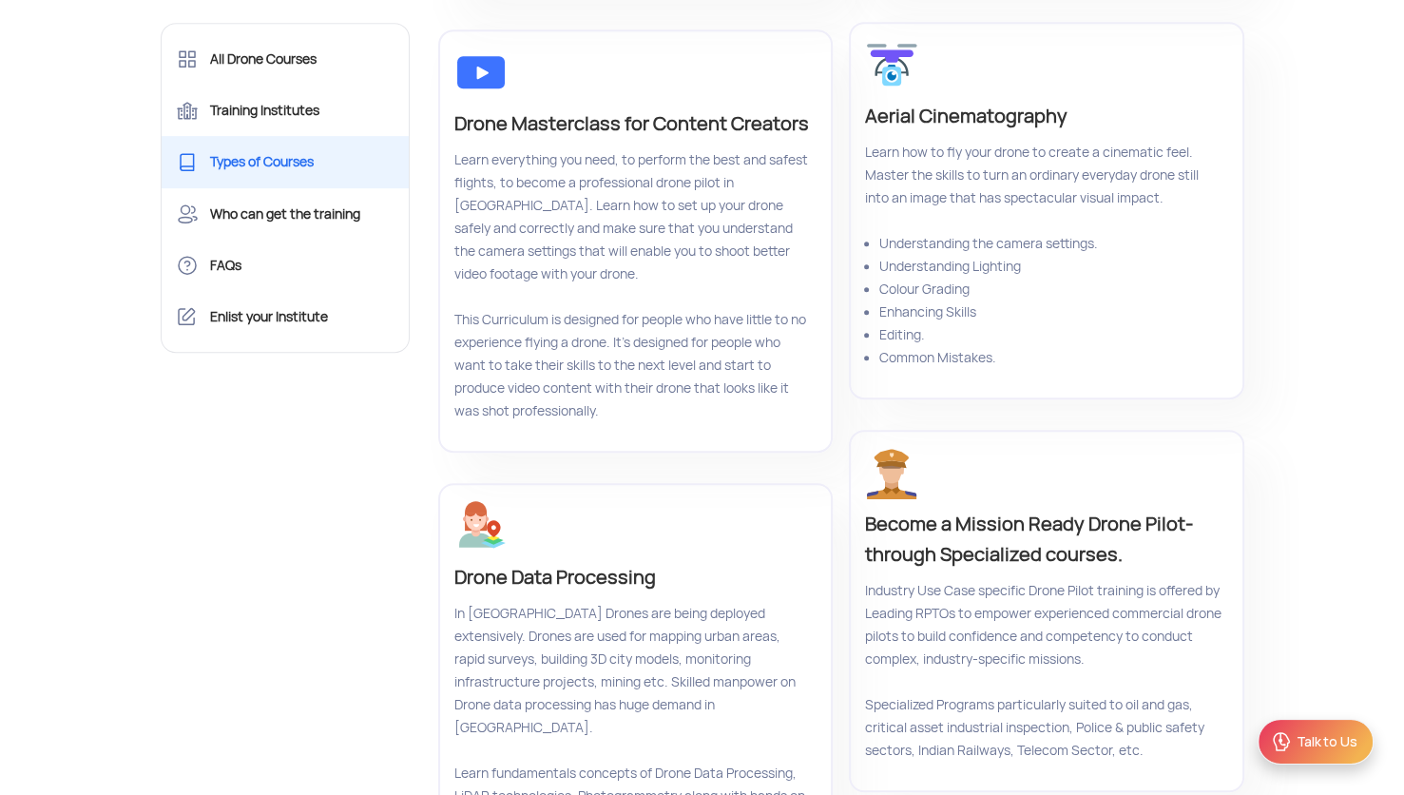
scroll to position [1141, 0]
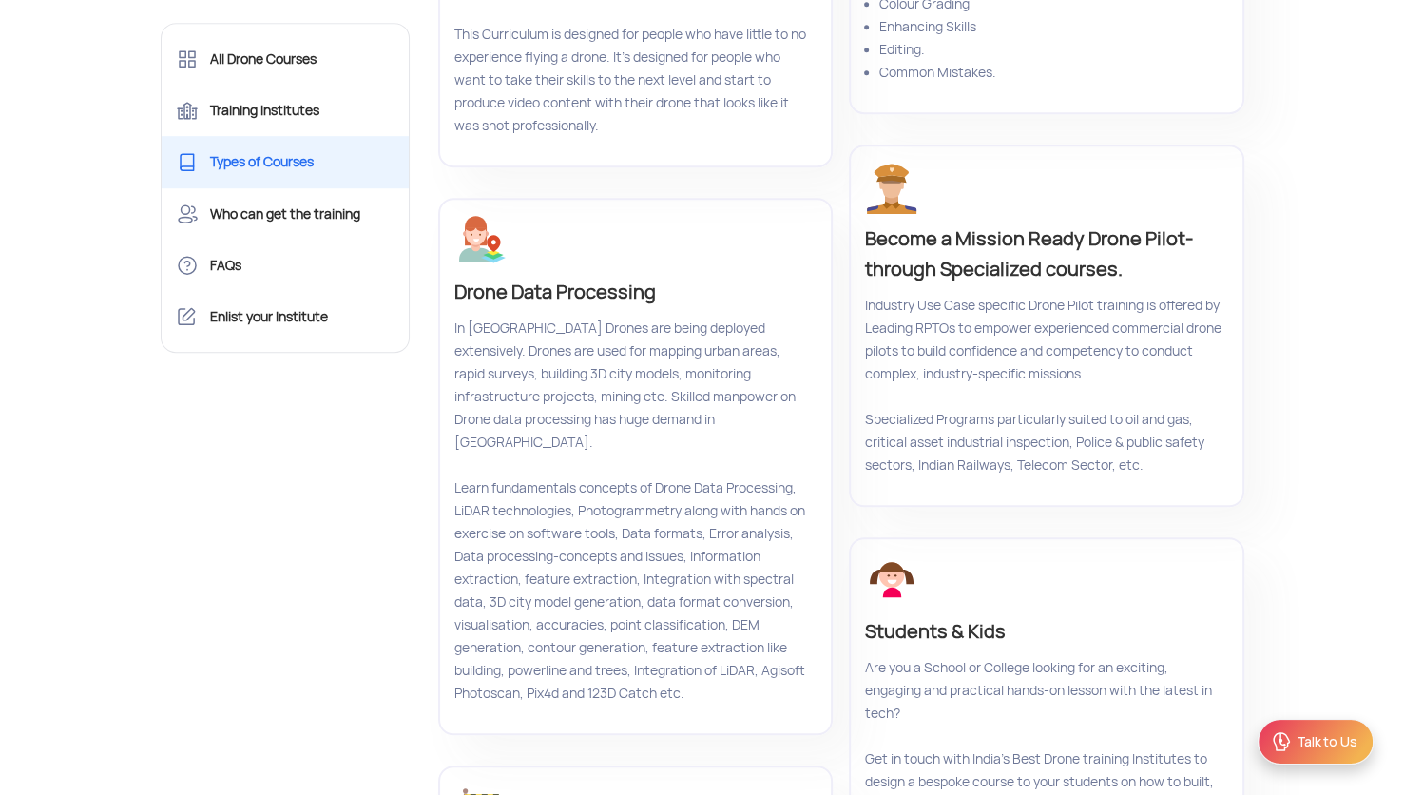
click at [611, 357] on div "Drone Data Processing In [GEOGRAPHIC_DATA] Drones are being deployed extensivel…" at bounding box center [635, 466] width 395 height 537
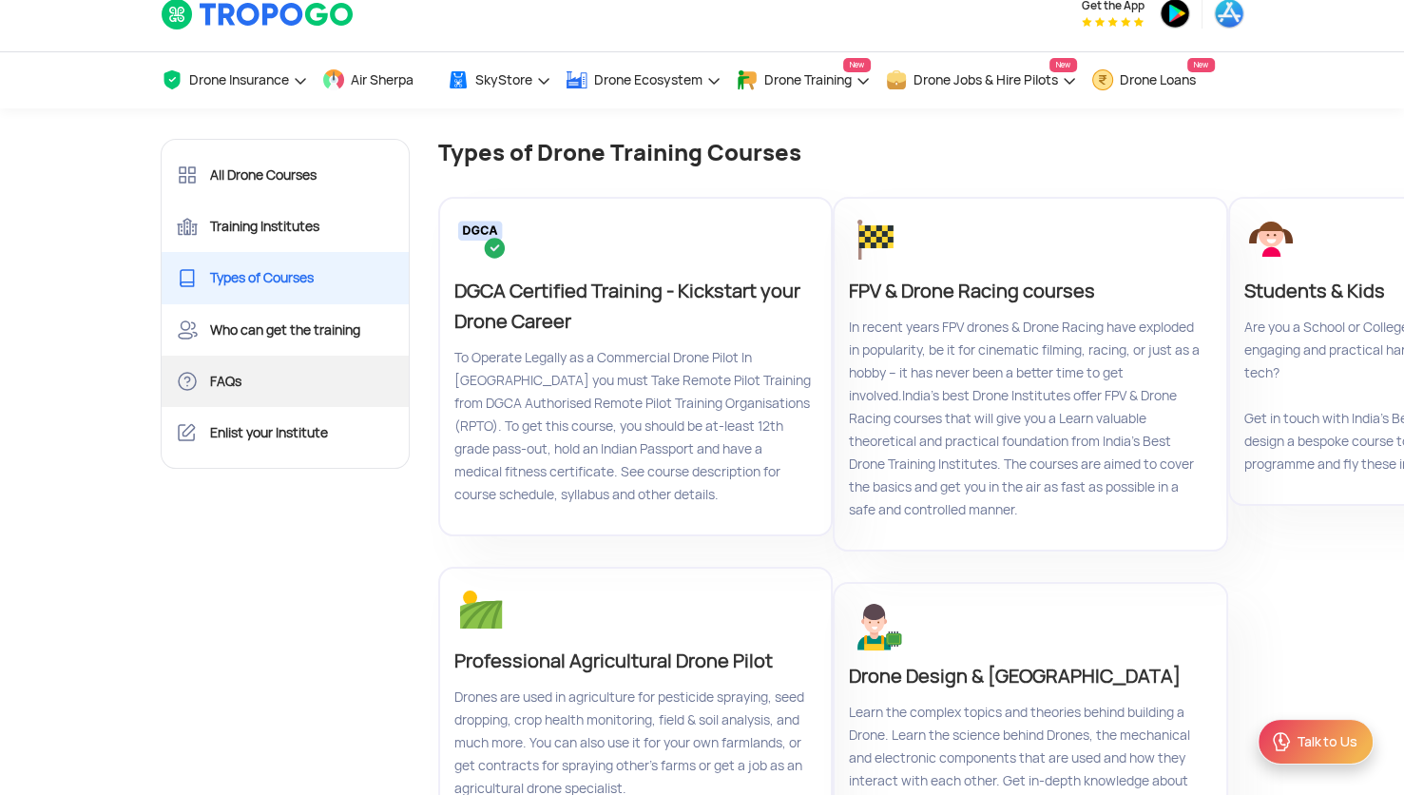
scroll to position [0, 0]
